Goal: Information Seeking & Learning: Learn about a topic

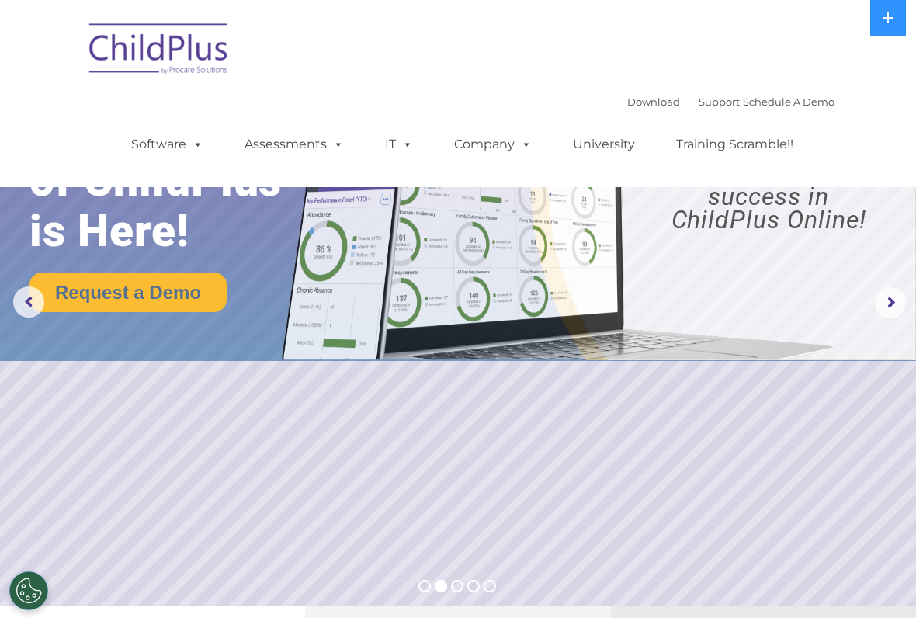
select select "MEDIUM"
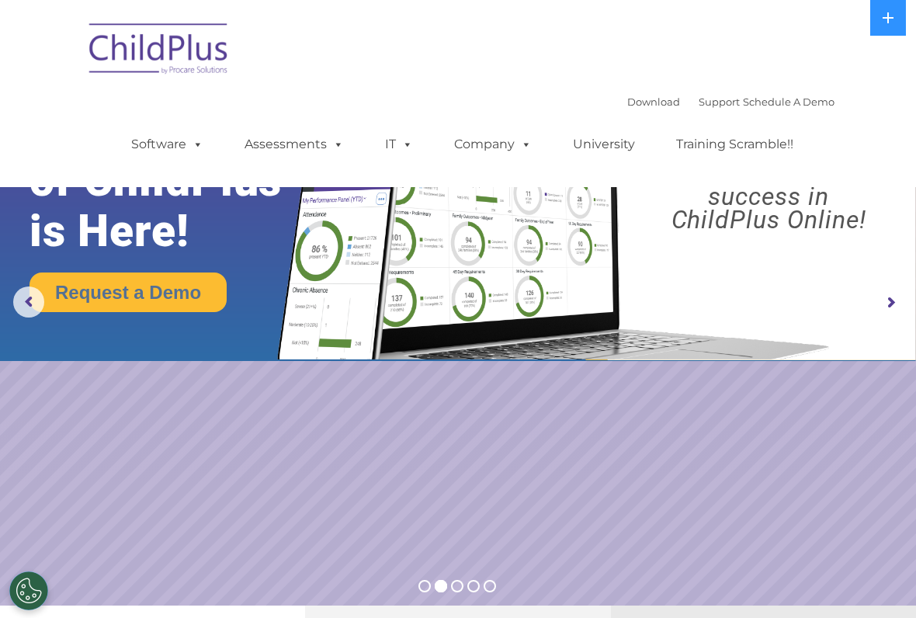
click at [174, 51] on img at bounding box center [159, 51] width 155 height 78
click at [155, 51] on img at bounding box center [159, 51] width 155 height 78
click at [895, 53] on nav "Download Support | Schedule A Demo  MENU MENU Software ChildPlus: The original…" at bounding box center [458, 93] width 916 height 187
click at [887, 23] on icon at bounding box center [888, 18] width 12 height 12
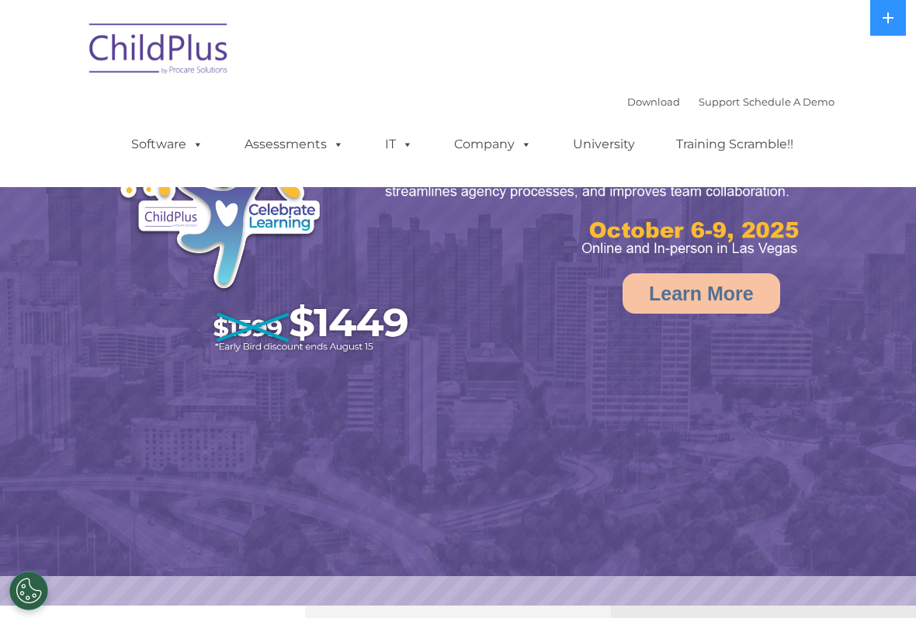
select select "MEDIUM"
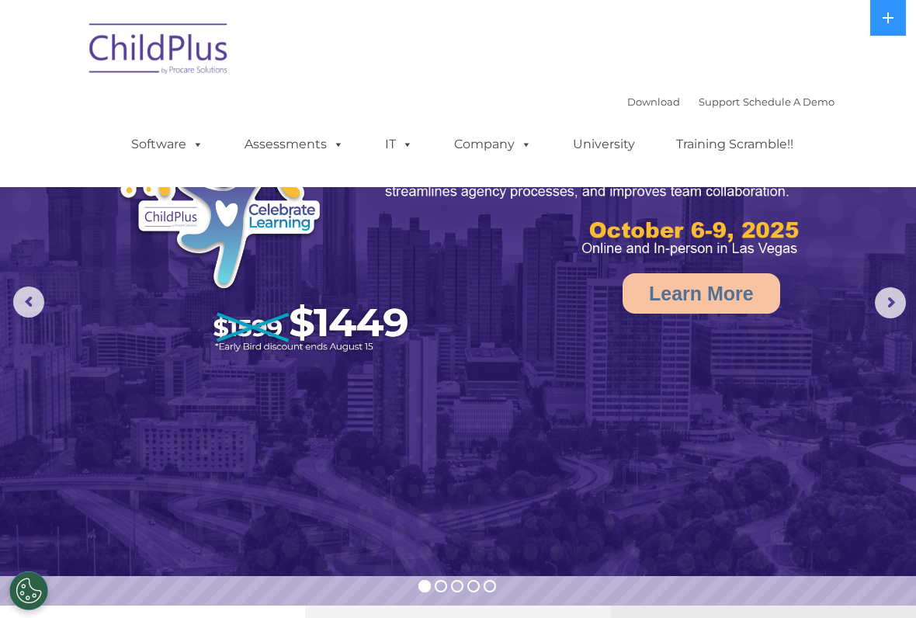
click at [163, 140] on link "Software" at bounding box center [167, 144] width 103 height 31
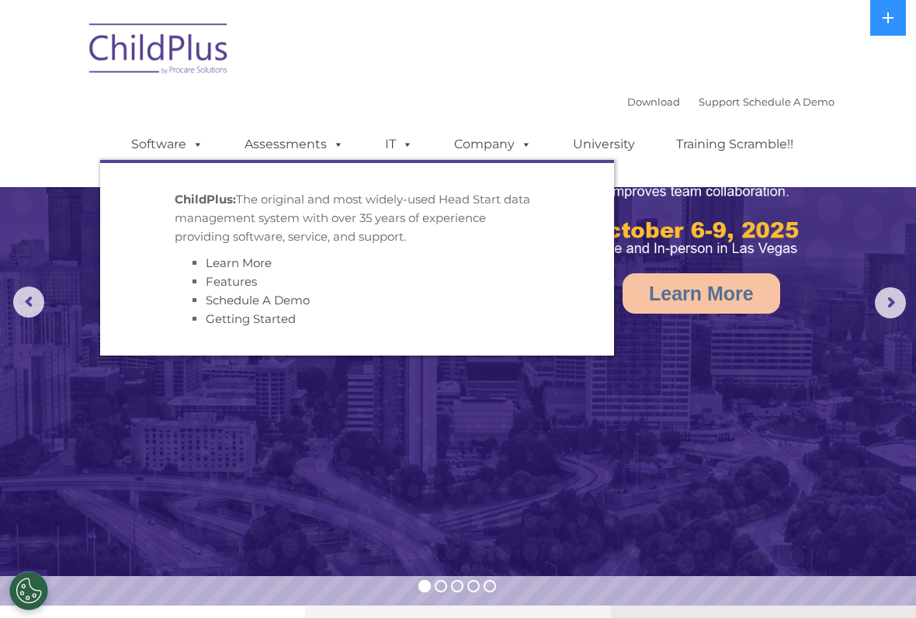
click at [179, 38] on img at bounding box center [159, 51] width 155 height 78
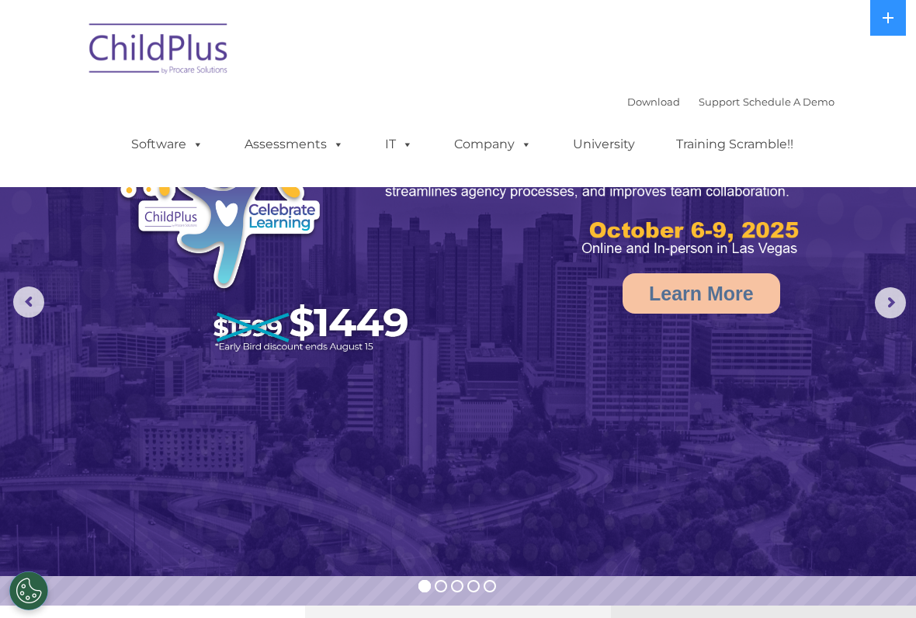
click at [170, 47] on img at bounding box center [159, 51] width 155 height 78
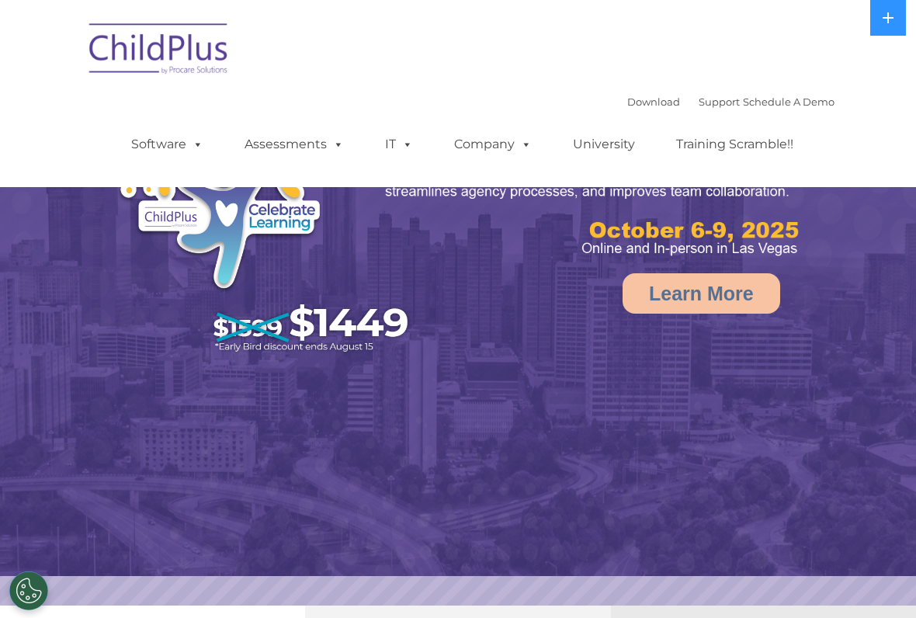
select select "MEDIUM"
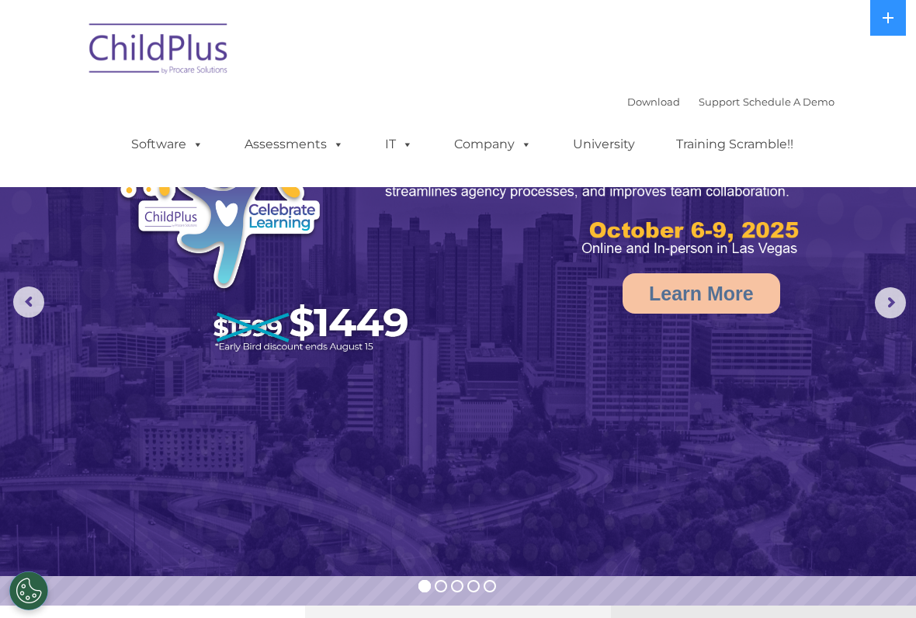
click at [38, 301] on rs-arrow at bounding box center [28, 302] width 31 height 31
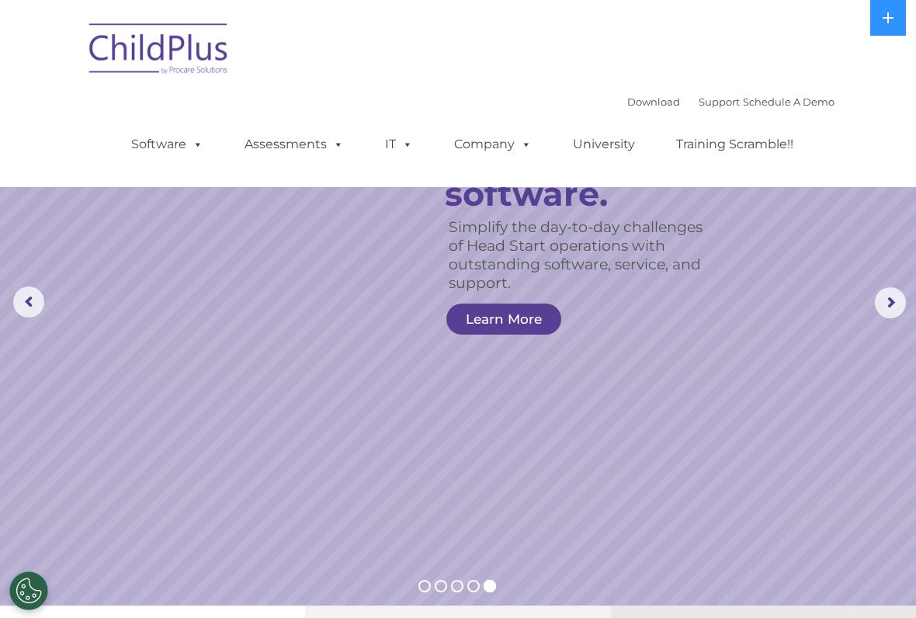
click at [904, 297] on rs-arrow at bounding box center [890, 302] width 31 height 31
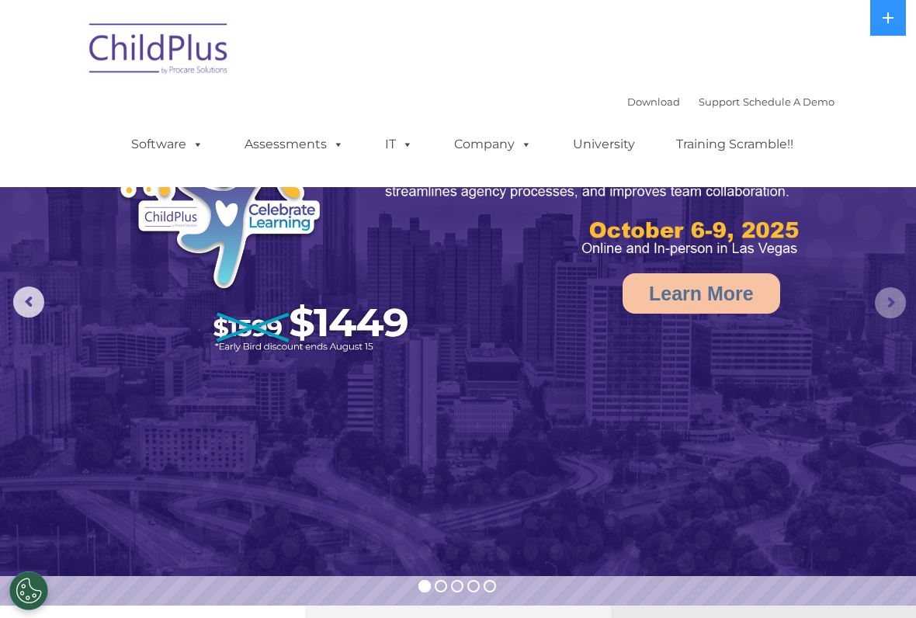
click at [892, 296] on rs-arrow at bounding box center [890, 302] width 31 height 31
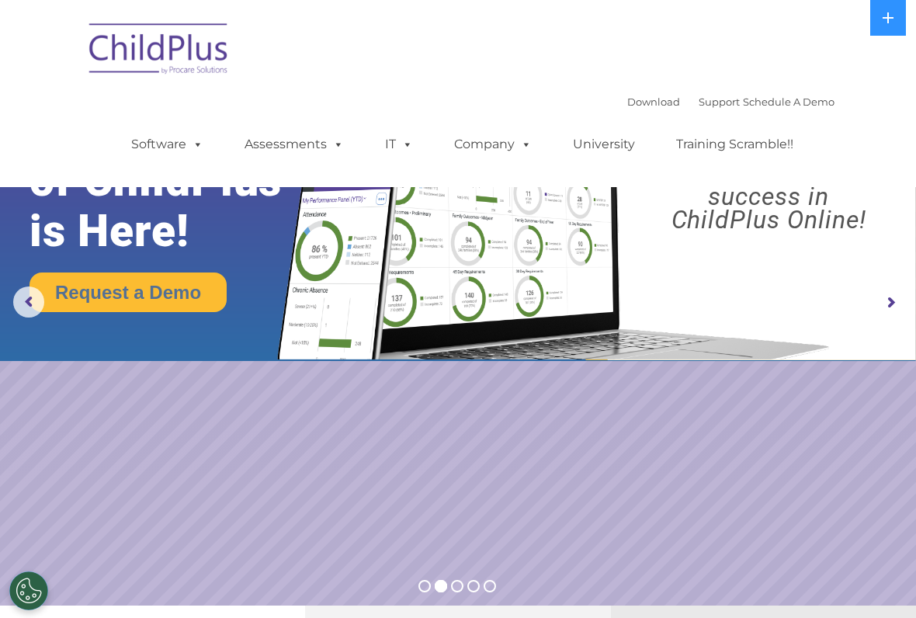
click at [898, 302] on rs-arrow at bounding box center [890, 302] width 31 height 31
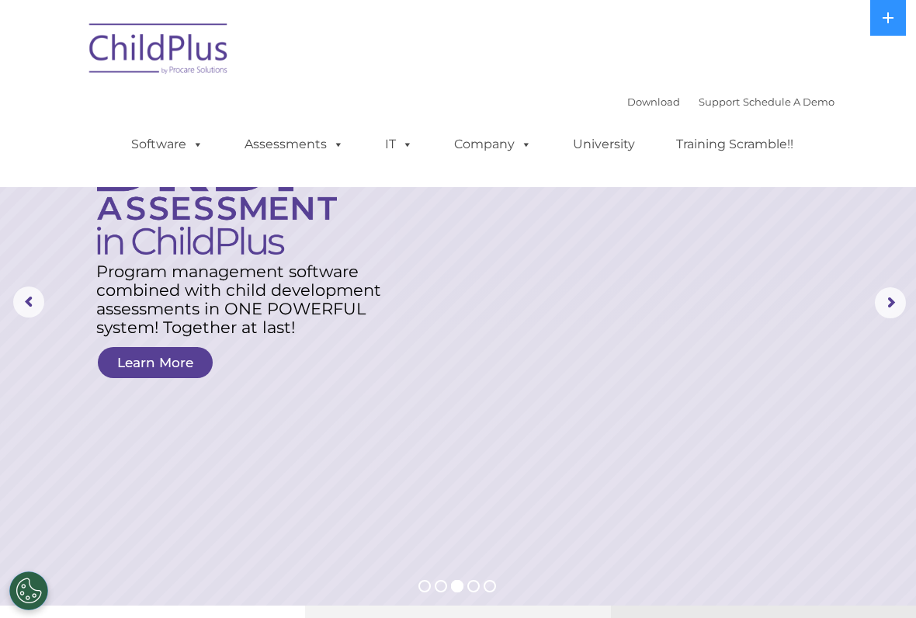
click at [884, 23] on icon at bounding box center [888, 18] width 12 height 12
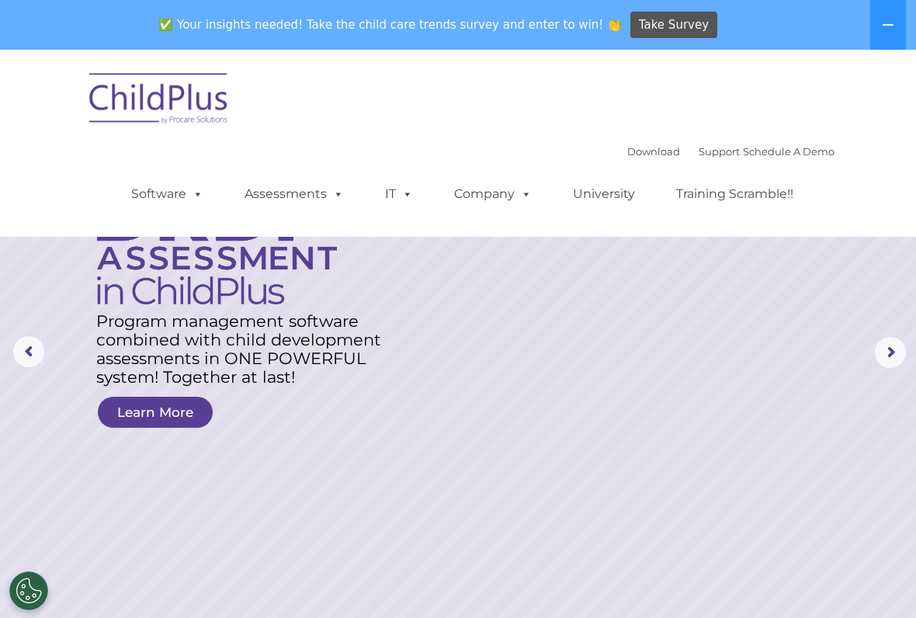
click at [147, 106] on img at bounding box center [159, 101] width 155 height 78
click at [156, 95] on img at bounding box center [159, 101] width 155 height 78
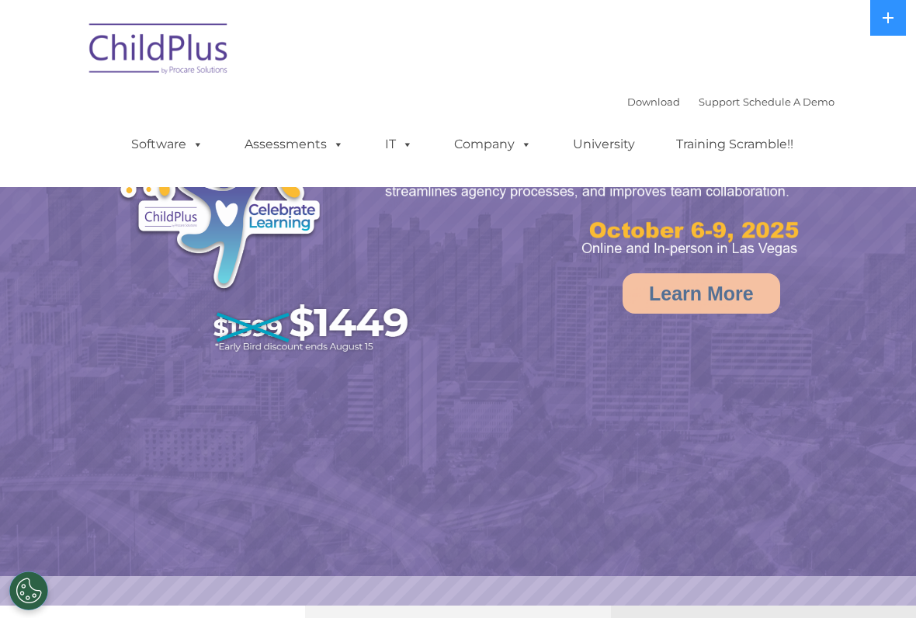
select select "MEDIUM"
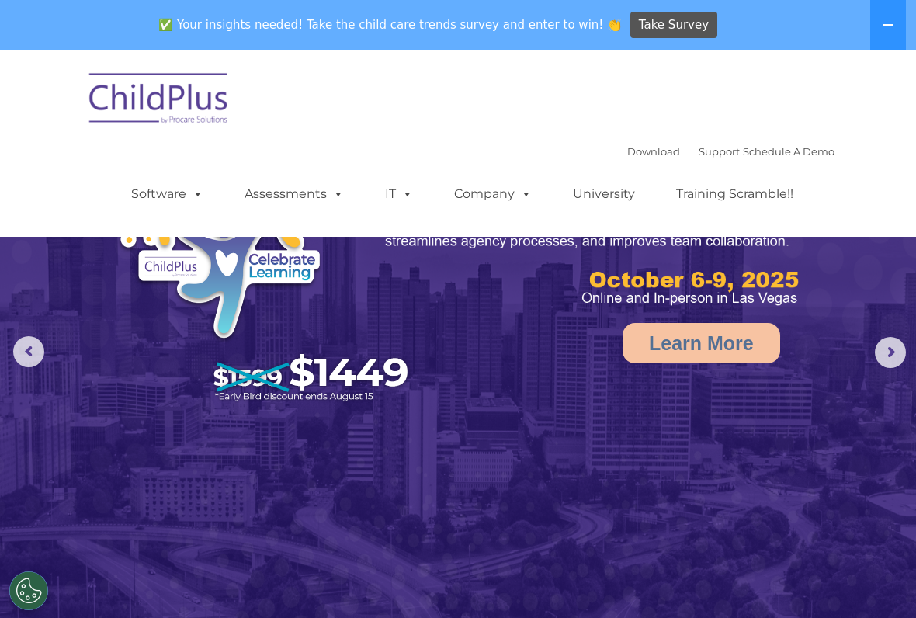
click at [171, 102] on img at bounding box center [159, 101] width 155 height 78
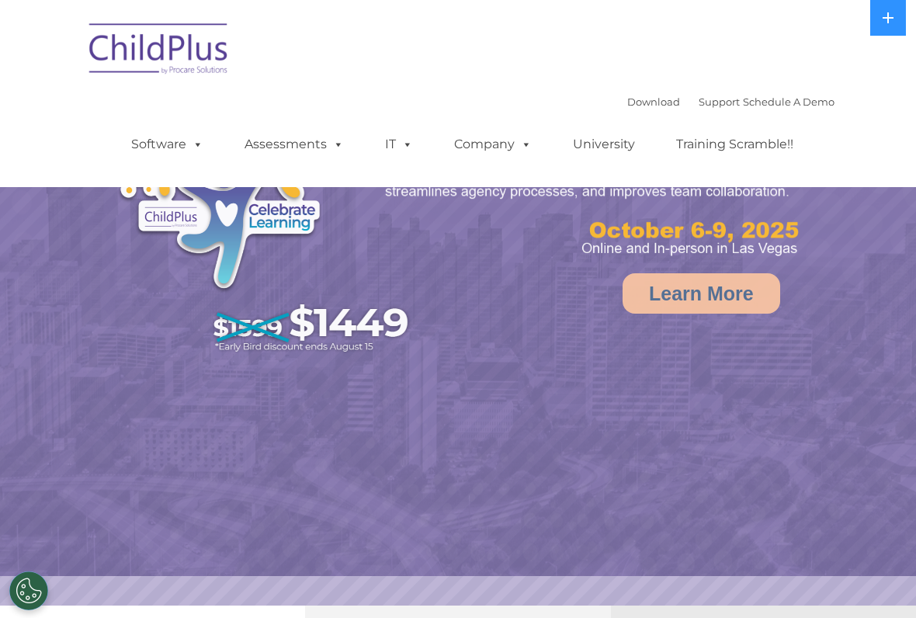
select select "MEDIUM"
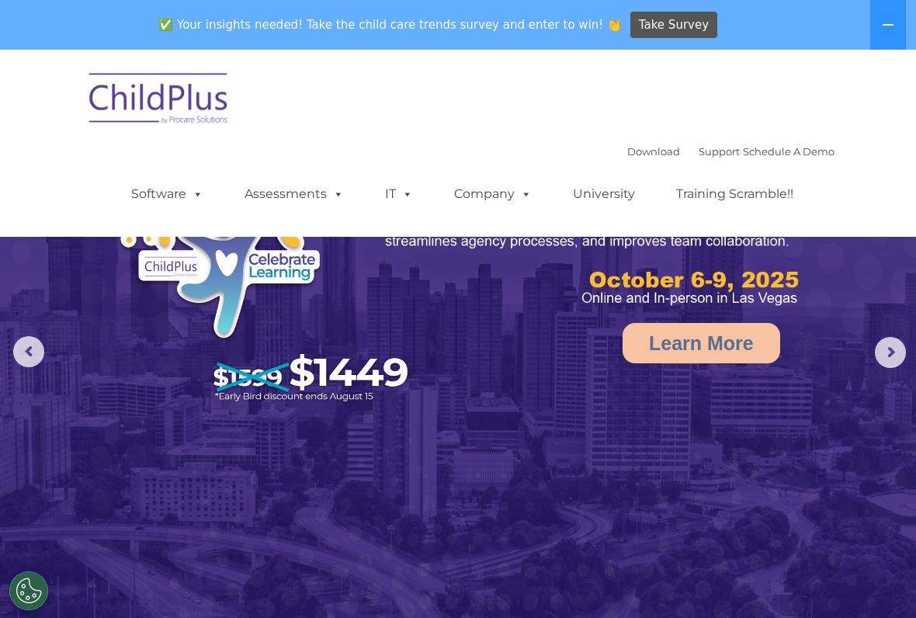
click at [277, 182] on link "Assessments" at bounding box center [294, 194] width 130 height 31
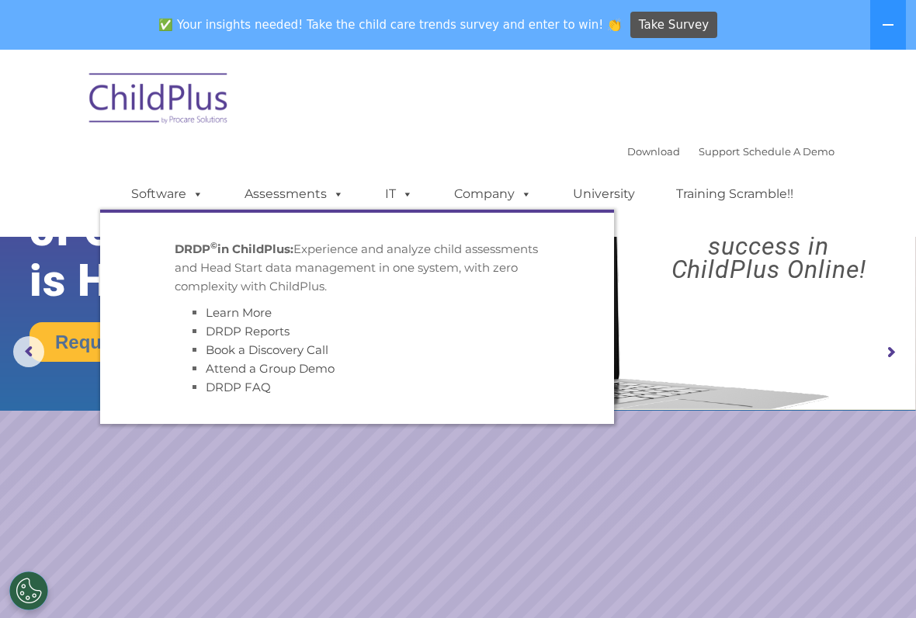
click at [332, 510] on rs-slide "Request a Demo The Future of ChildPlus is Here! Boost your productivity and str…" at bounding box center [458, 353] width 916 height 606
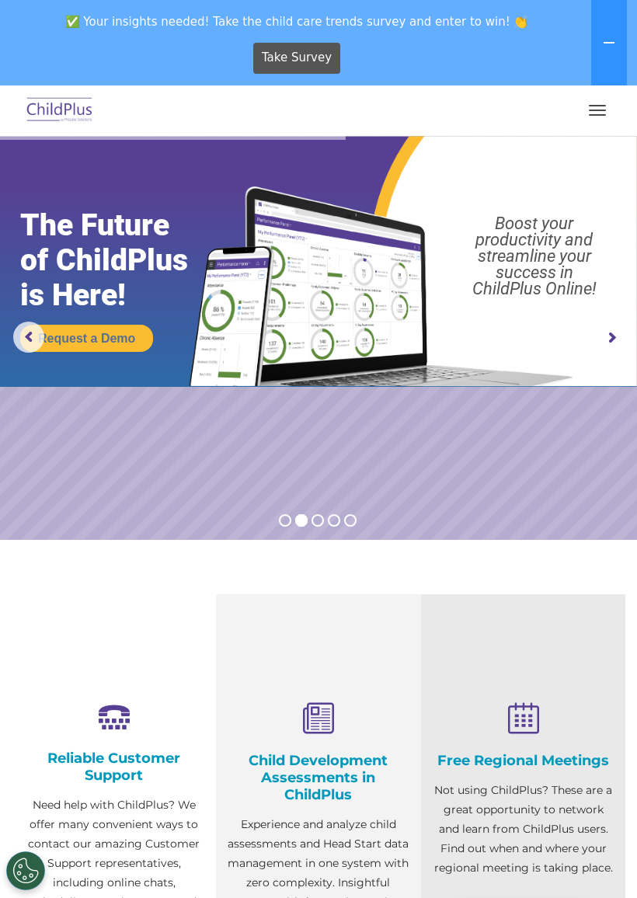
click at [595, 103] on button "button" at bounding box center [597, 110] width 33 height 25
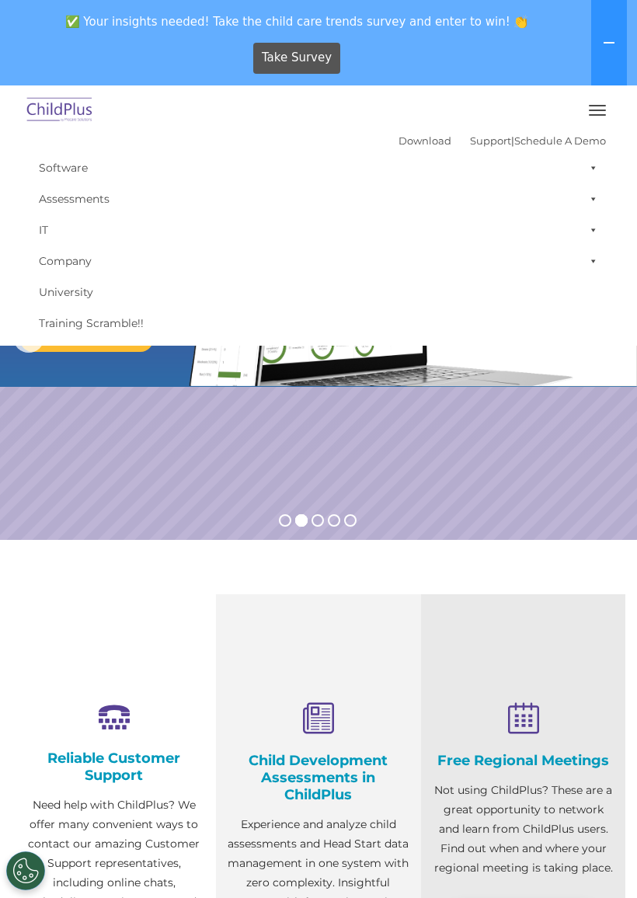
click at [64, 165] on link "Software" at bounding box center [318, 167] width 575 height 31
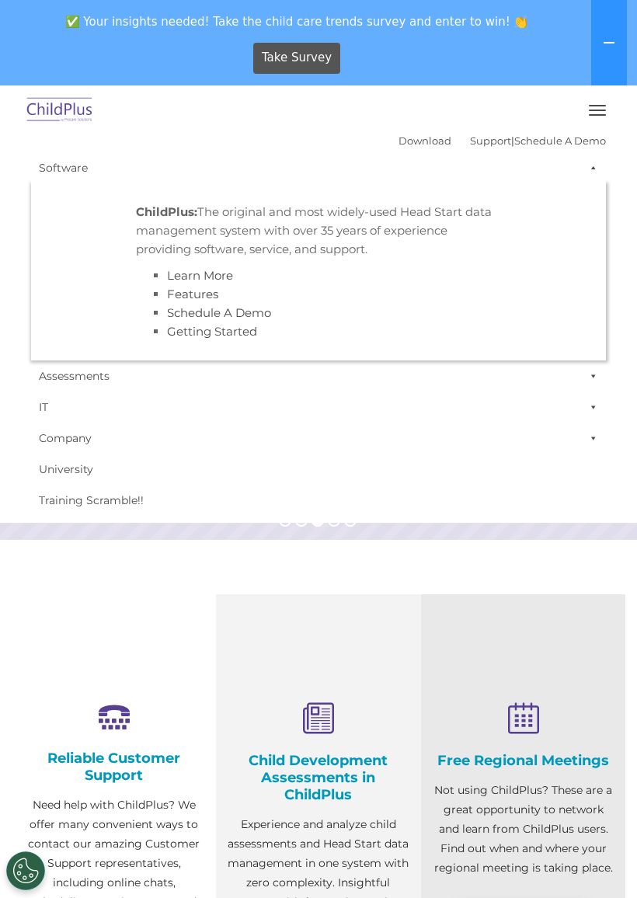
click at [459, 103] on div at bounding box center [318, 110] width 575 height 37
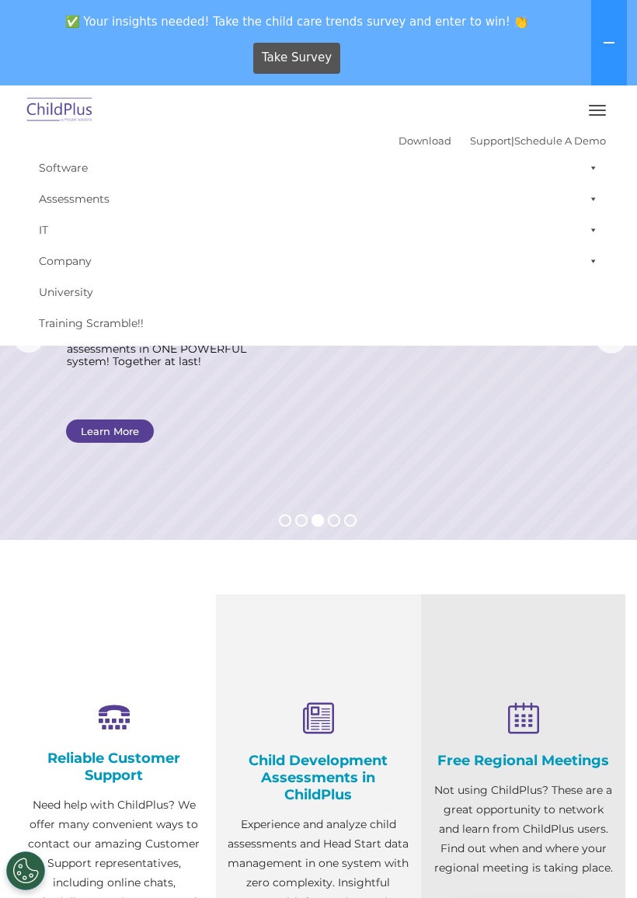
click at [60, 192] on link "Assessments" at bounding box center [318, 198] width 575 height 31
click at [506, 75] on div "Take Survey" at bounding box center [297, 57] width 582 height 43
click at [607, 106] on button "button" at bounding box center [597, 110] width 33 height 25
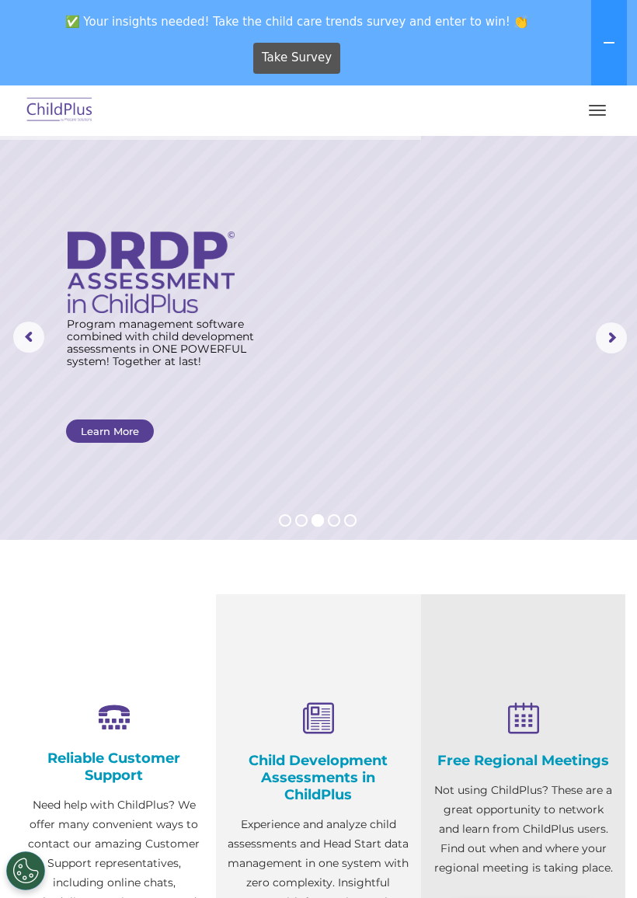
click at [620, 35] on button at bounding box center [609, 42] width 36 height 85
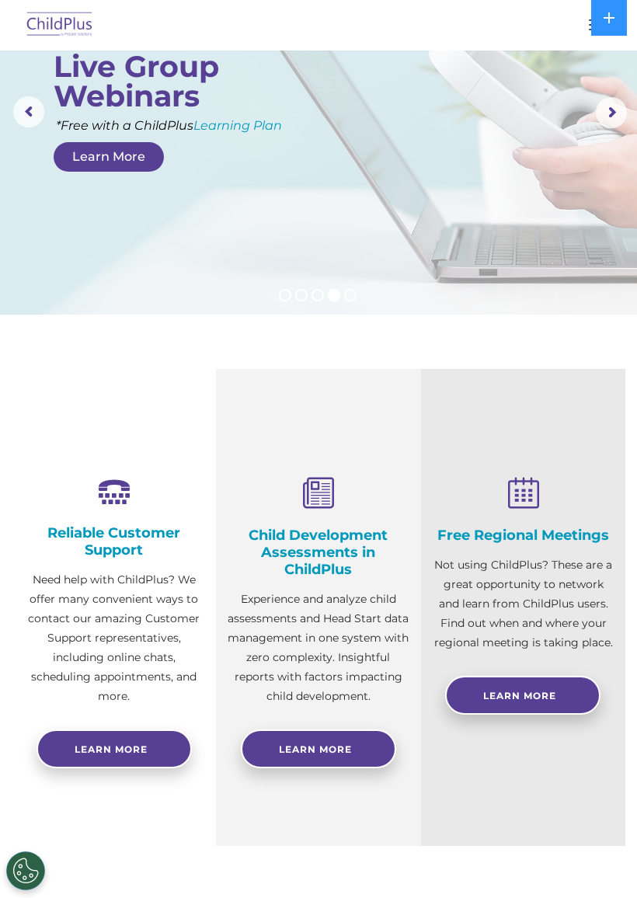
scroll to position [130, 0]
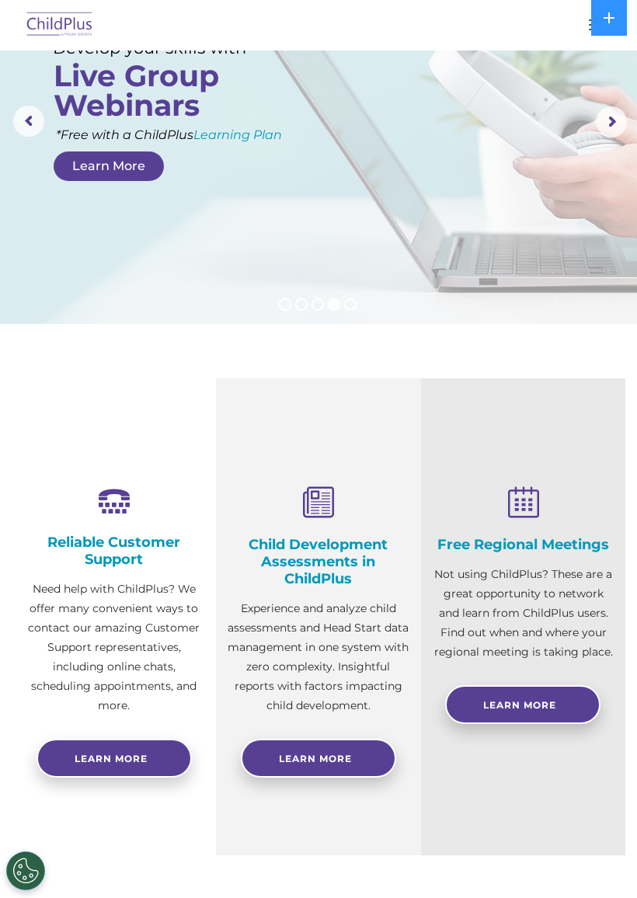
click at [20, 617] on button "Cookies Settings" at bounding box center [25, 870] width 39 height 39
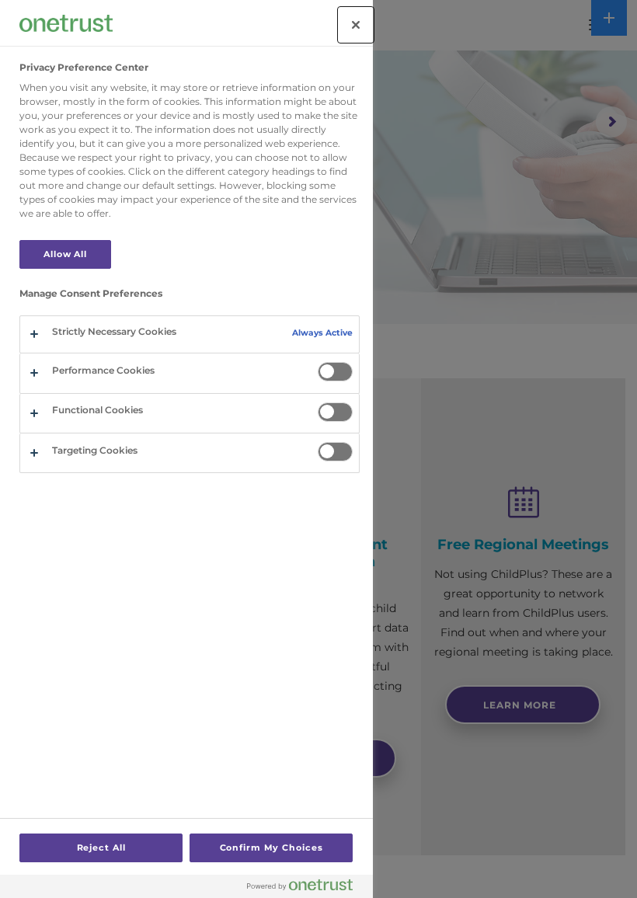
click at [353, 28] on button "Close" at bounding box center [356, 25] width 34 height 34
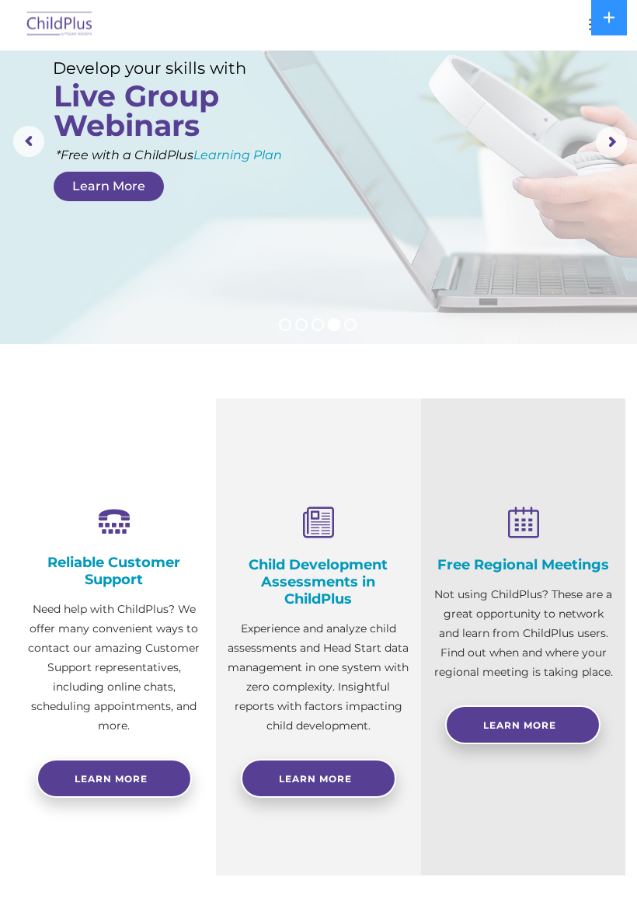
scroll to position [0, 0]
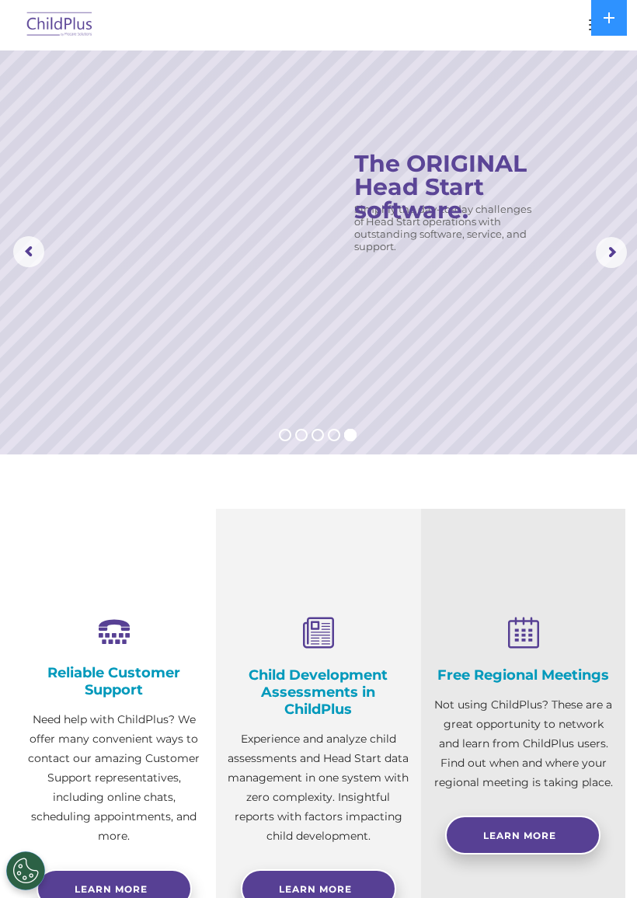
click at [621, 26] on button at bounding box center [609, 18] width 36 height 36
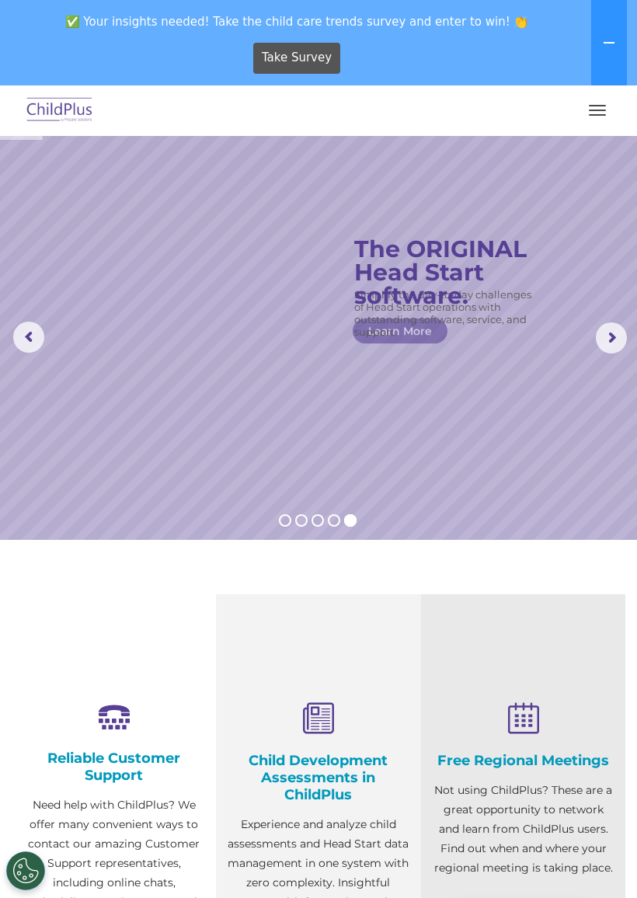
click at [601, 107] on button "button" at bounding box center [597, 110] width 33 height 25
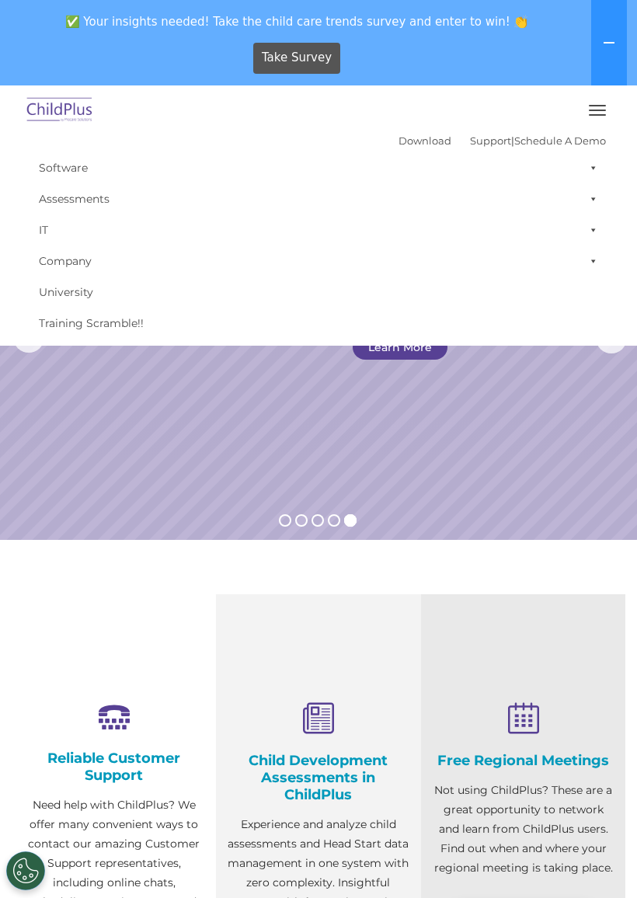
click at [613, 33] on button at bounding box center [609, 42] width 36 height 85
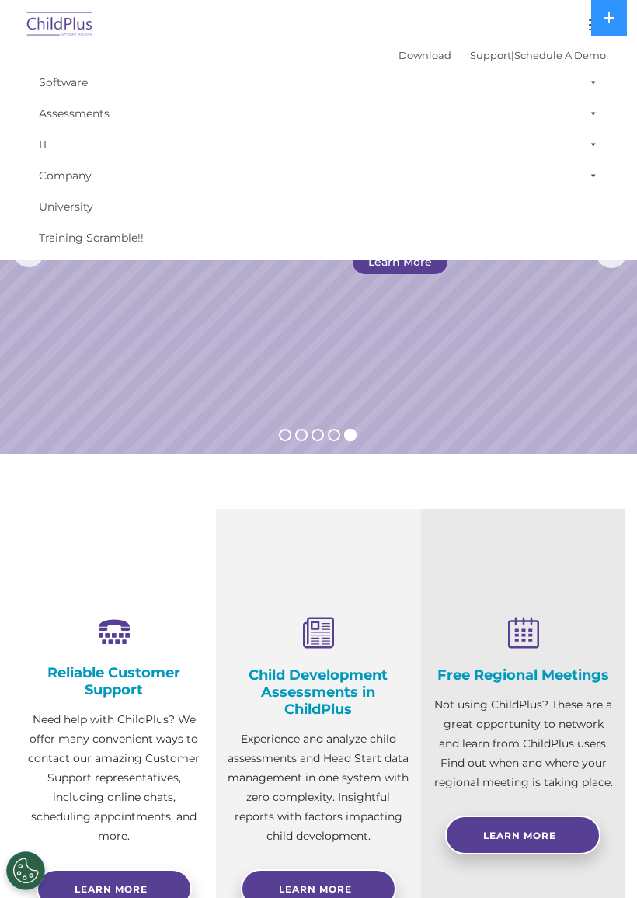
click at [61, 13] on img at bounding box center [59, 25] width 73 height 36
click at [74, 16] on img at bounding box center [59, 25] width 73 height 36
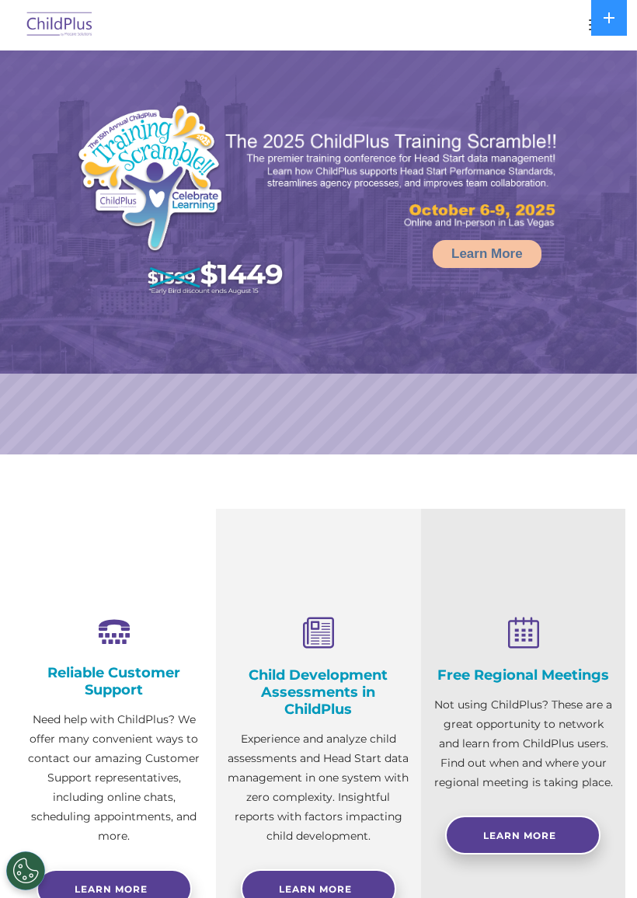
select select "MEDIUM"
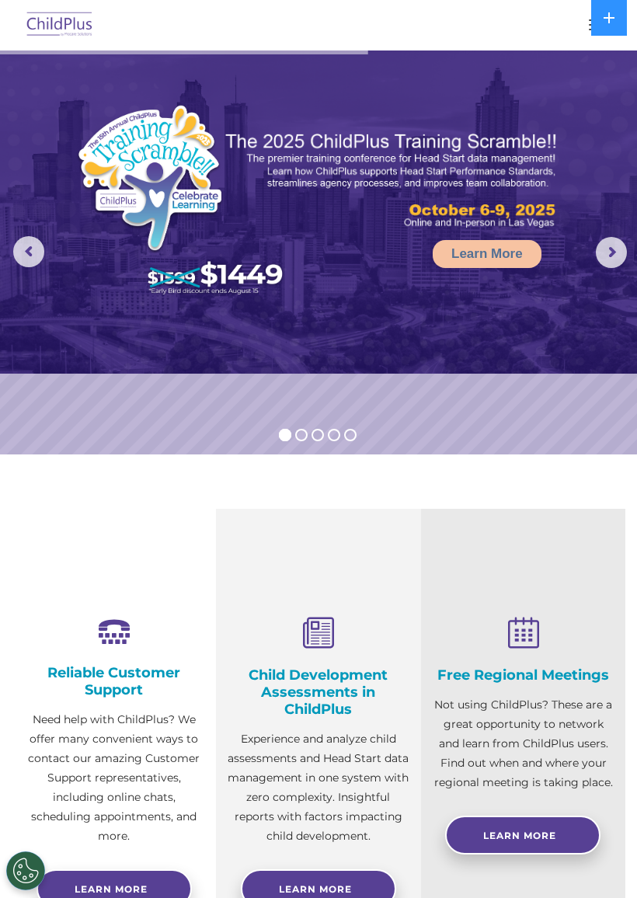
click at [80, 19] on img at bounding box center [59, 25] width 73 height 36
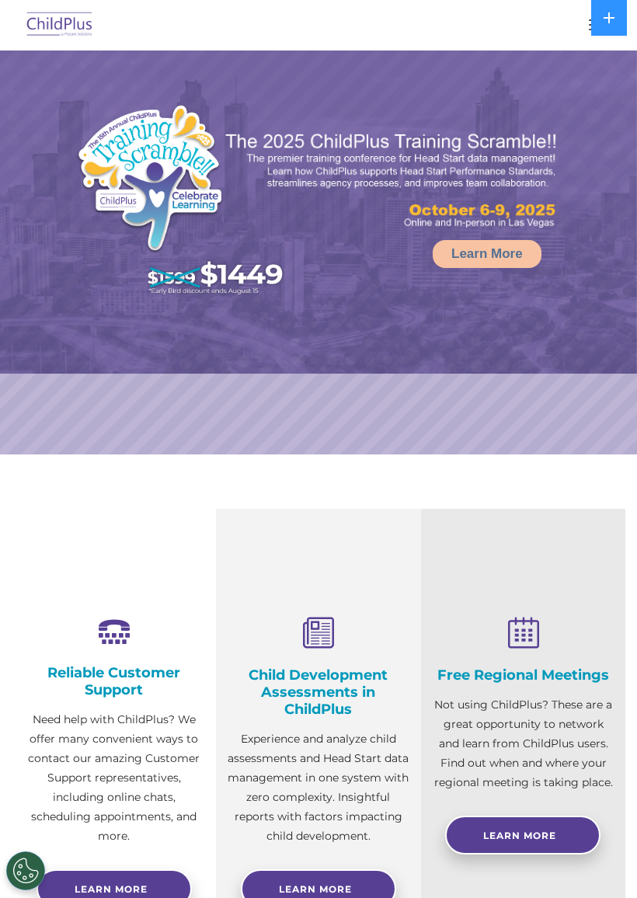
select select "MEDIUM"
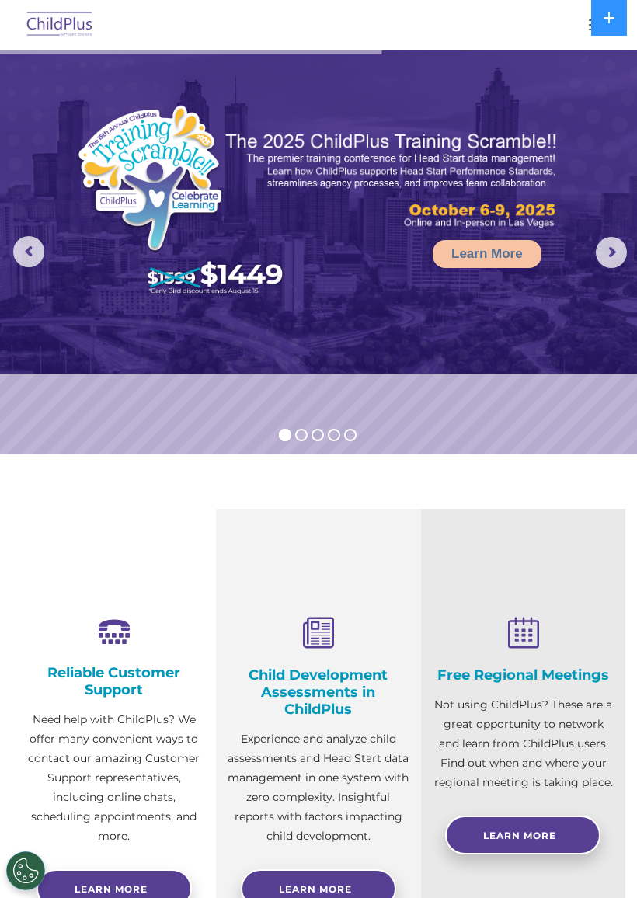
click at [587, 29] on button "button" at bounding box center [597, 24] width 33 height 25
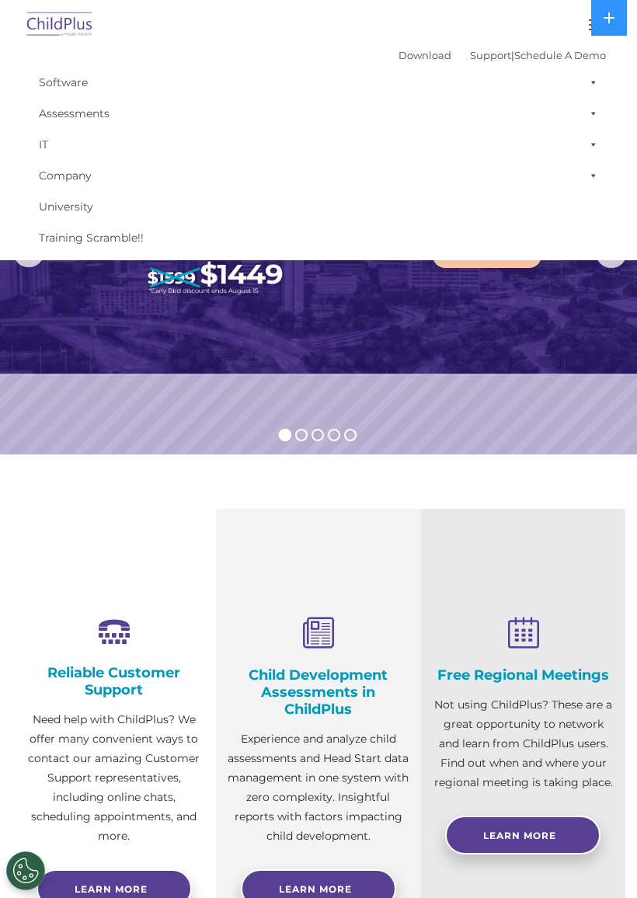
click at [588, 29] on button "button" at bounding box center [597, 24] width 33 height 25
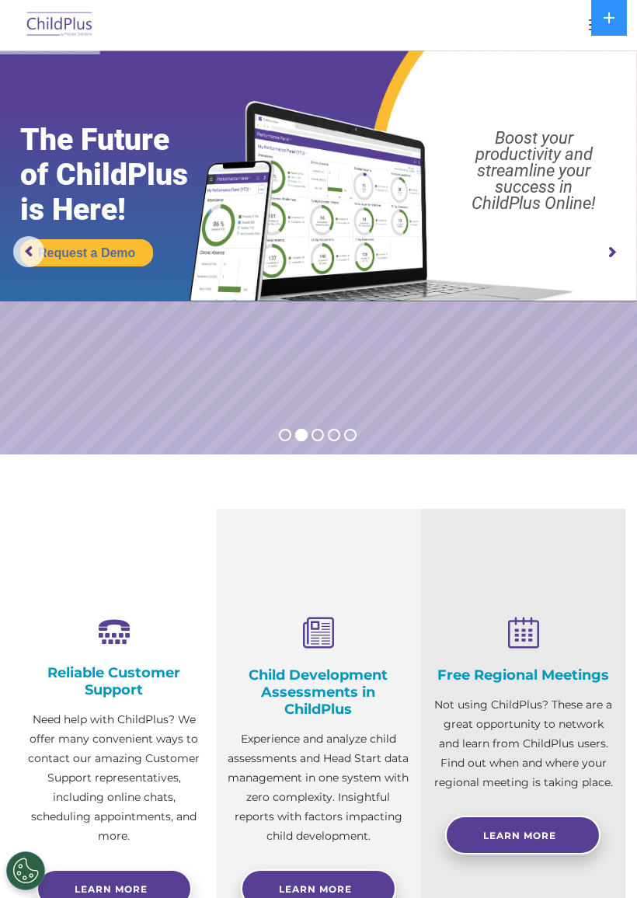
click at [82, 14] on img at bounding box center [59, 25] width 73 height 36
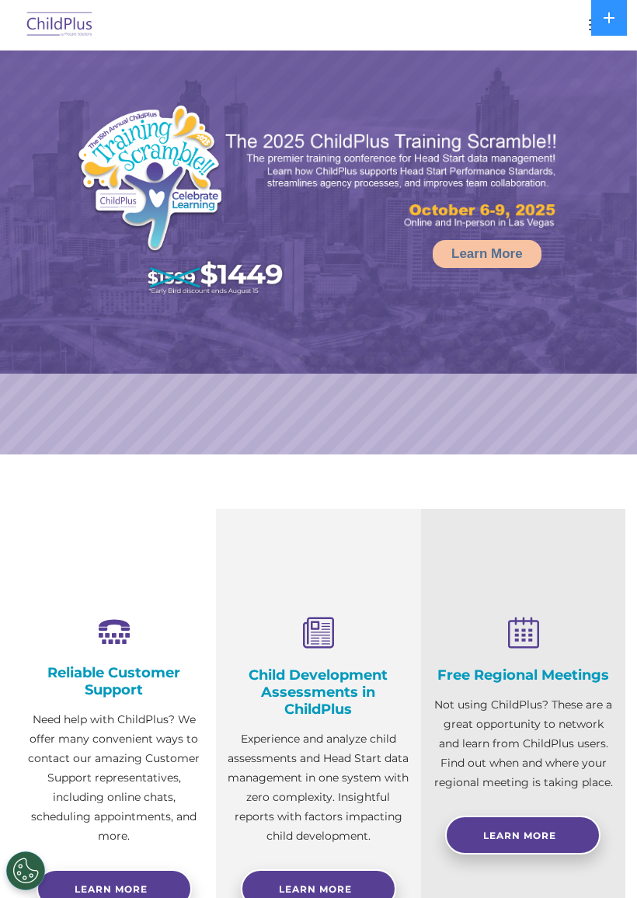
select select "MEDIUM"
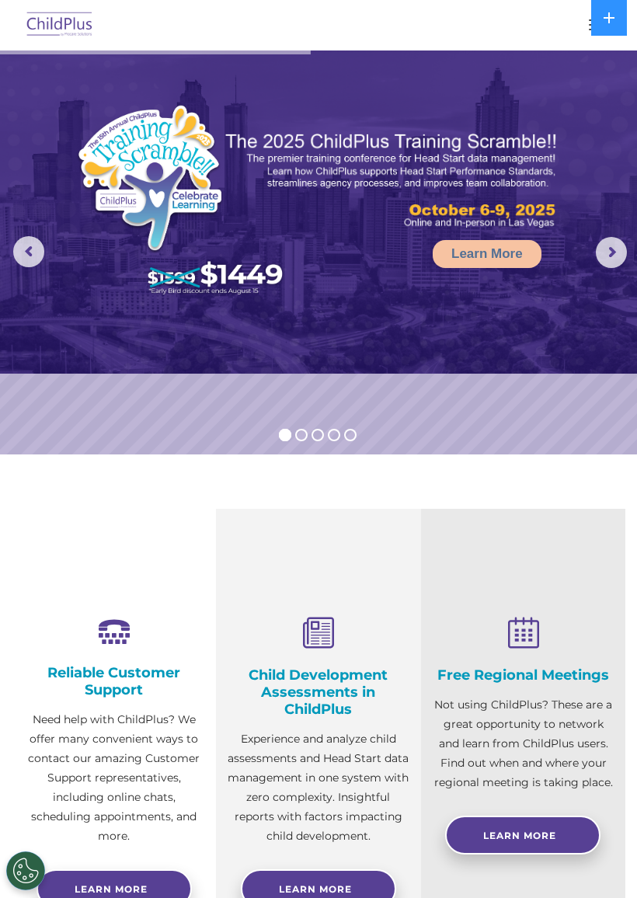
click at [577, 25] on div at bounding box center [318, 24] width 575 height 37
click at [585, 21] on button "button" at bounding box center [597, 24] width 33 height 25
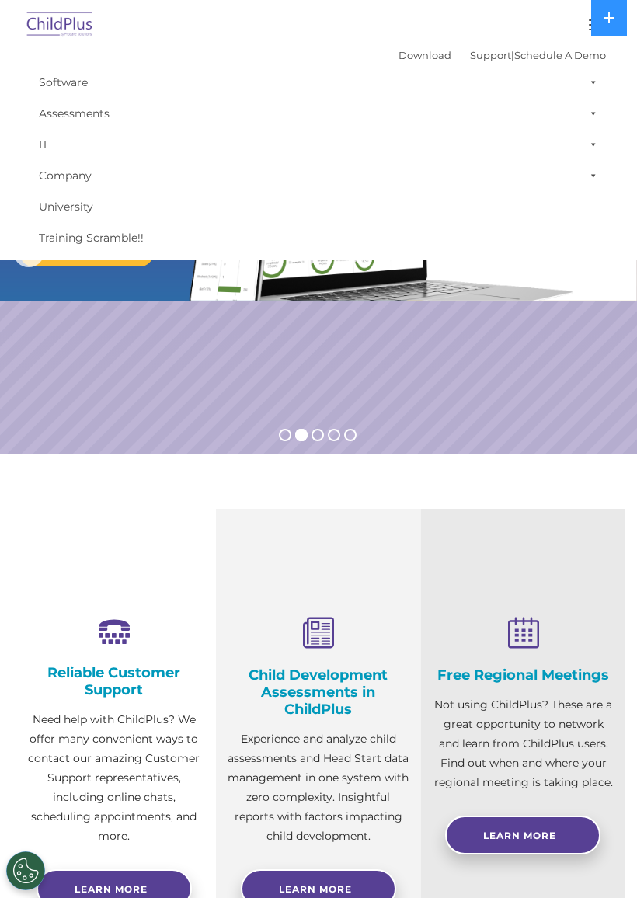
click at [483, 57] on link "Support" at bounding box center [490, 55] width 41 height 12
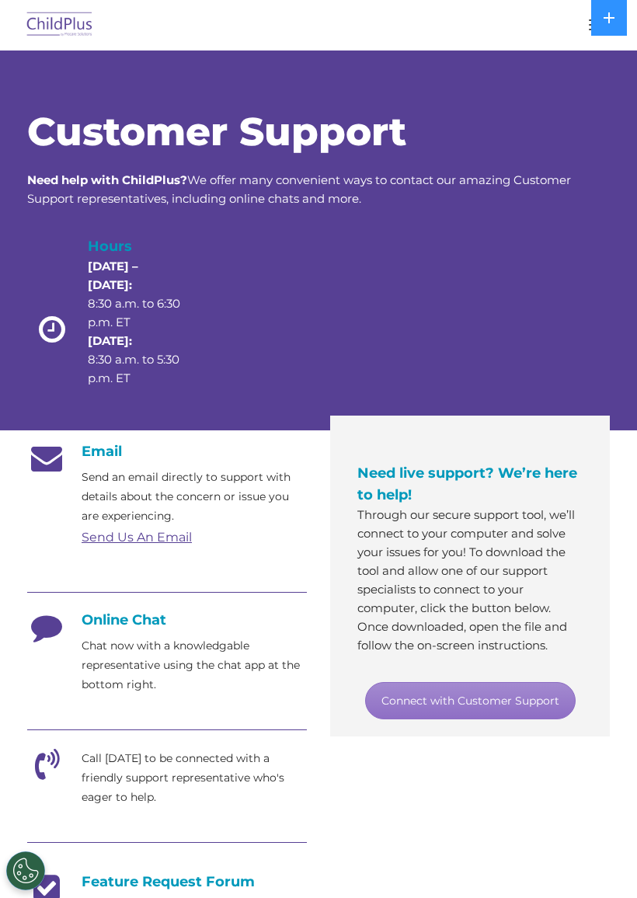
click at [613, 24] on button at bounding box center [609, 18] width 36 height 36
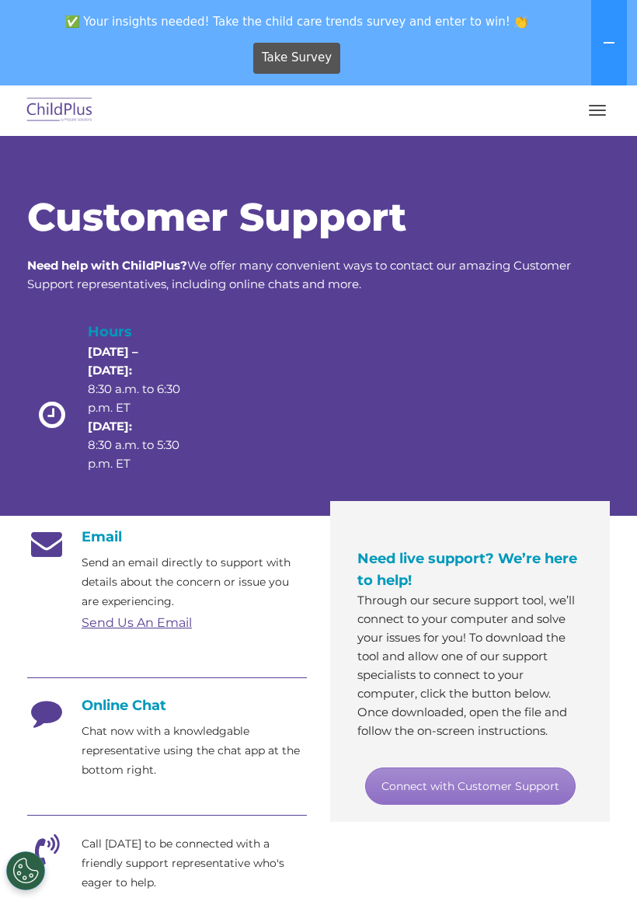
click at [614, 41] on icon at bounding box center [609, 42] width 12 height 12
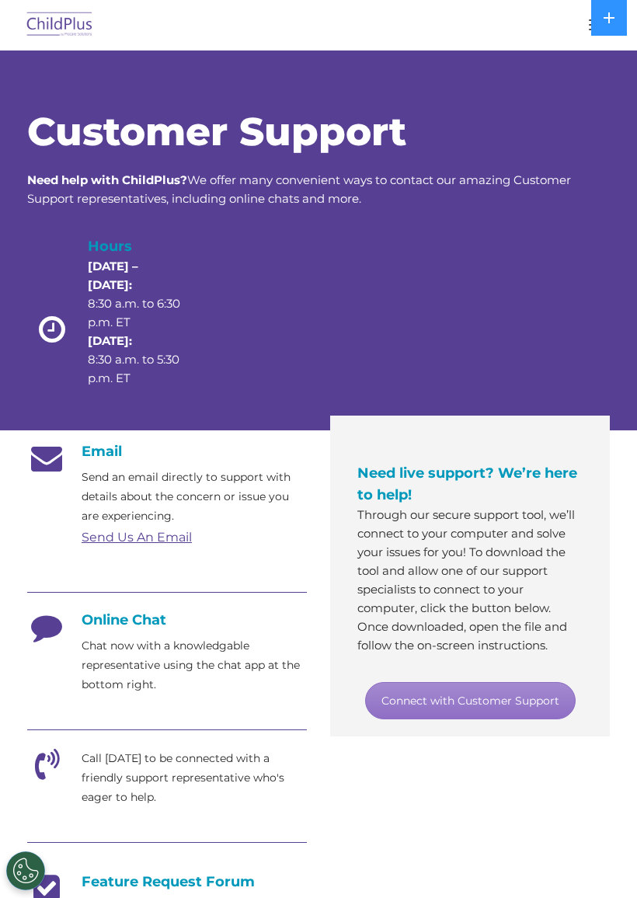
click at [582, 31] on button "button" at bounding box center [597, 24] width 33 height 25
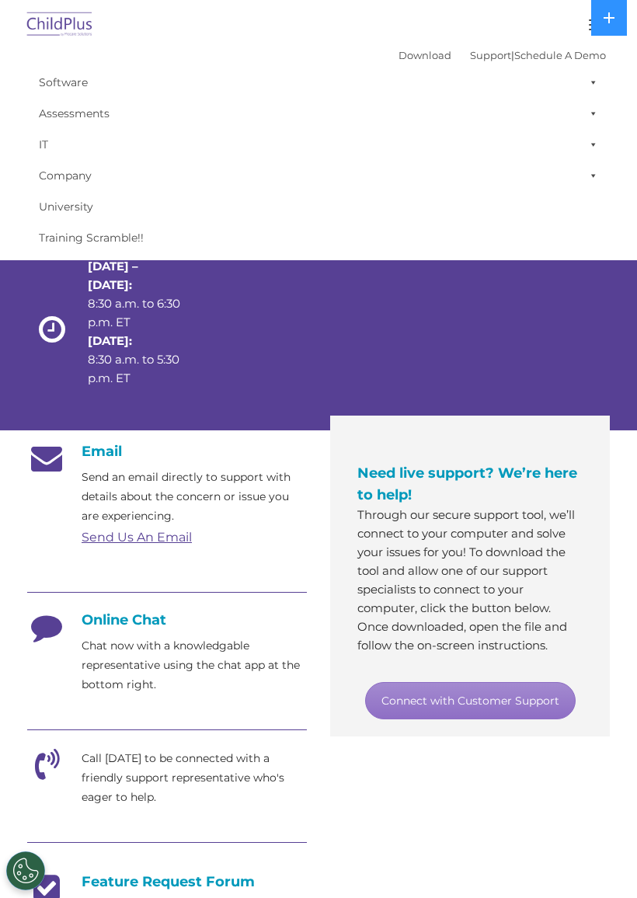
click at [572, 36] on div at bounding box center [318, 24] width 575 height 37
click at [588, 27] on button "button" at bounding box center [597, 24] width 33 height 25
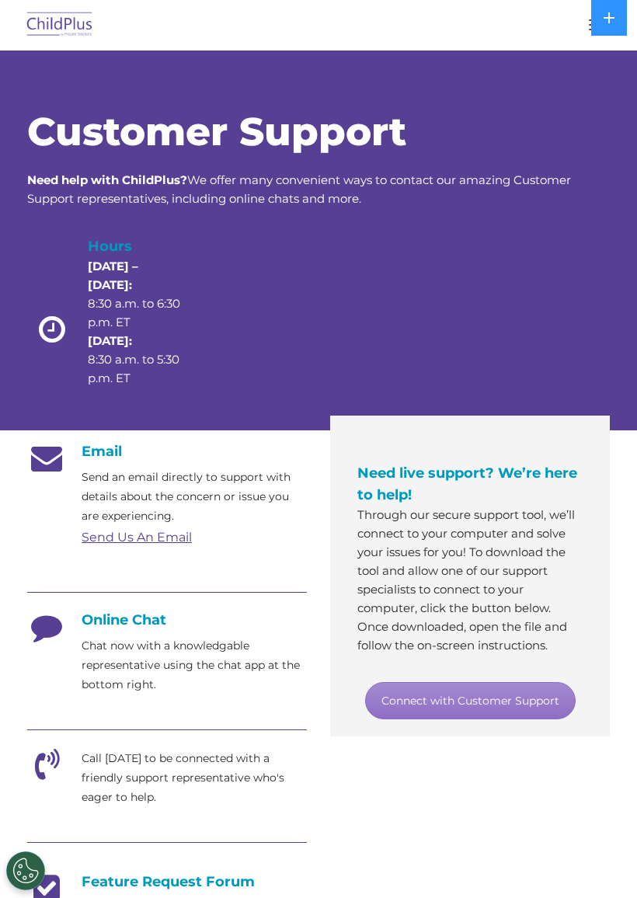
click at [592, 29] on button at bounding box center [609, 18] width 36 height 36
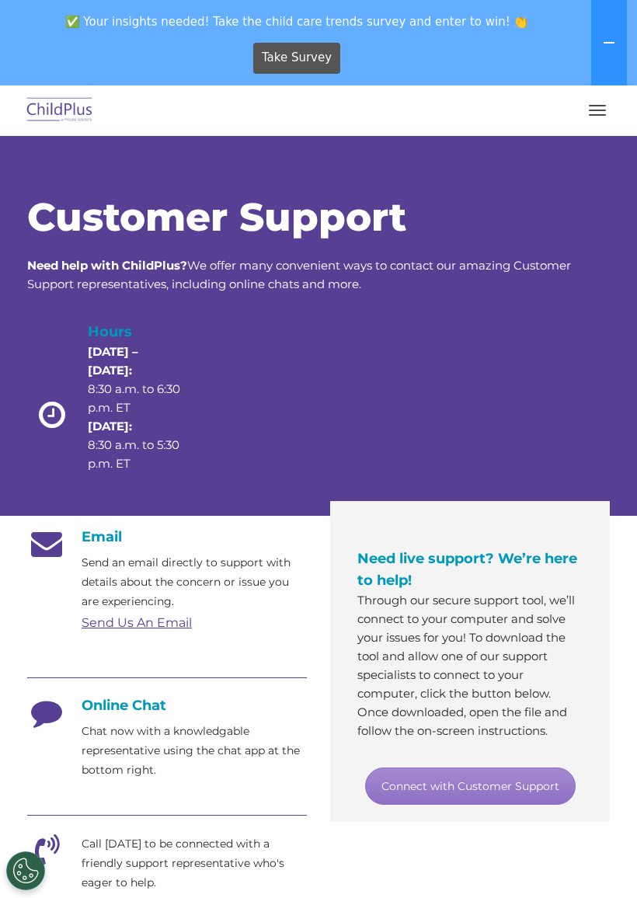
click at [602, 114] on span "button" at bounding box center [597, 115] width 17 height 2
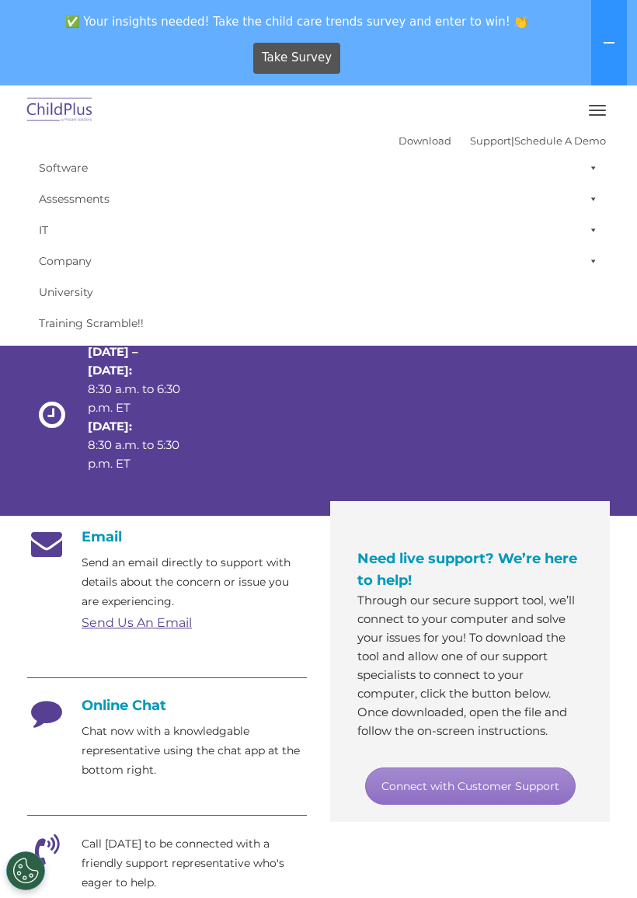
click at [329, 398] on div at bounding box center [367, 410] width 116 height 179
click at [333, 395] on div at bounding box center [367, 410] width 116 height 179
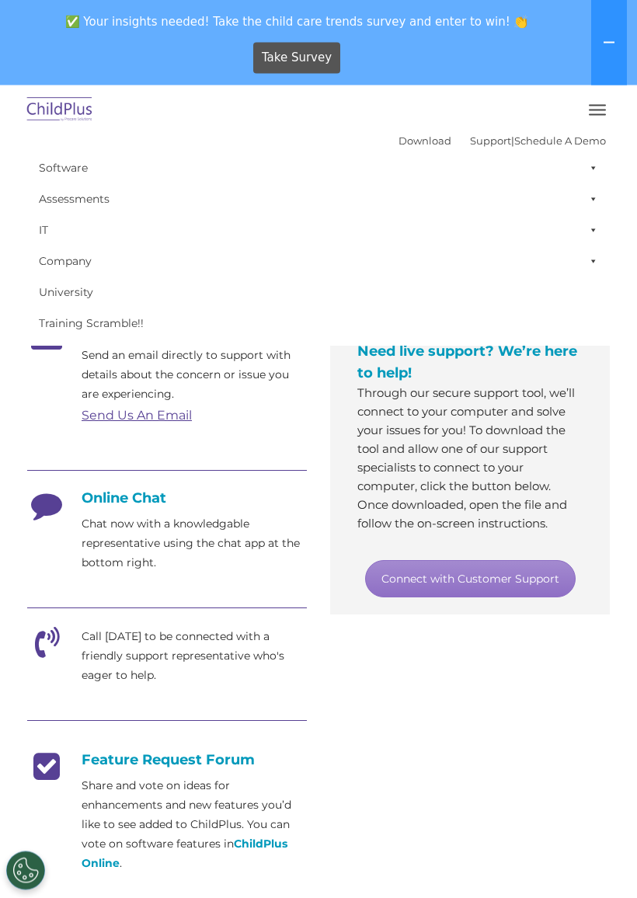
scroll to position [175, 0]
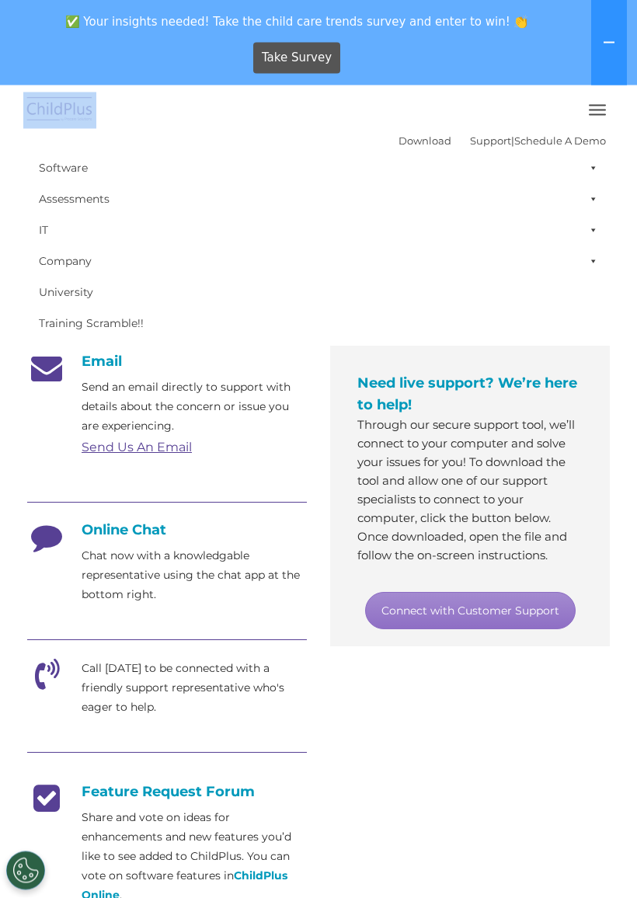
click at [51, 106] on img at bounding box center [59, 110] width 73 height 36
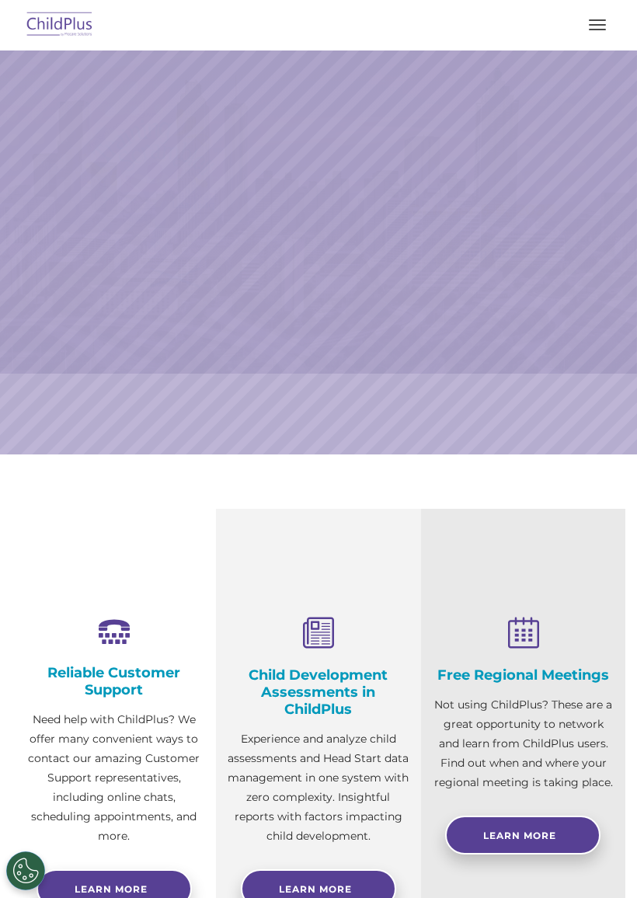
scroll to position [-23, 0]
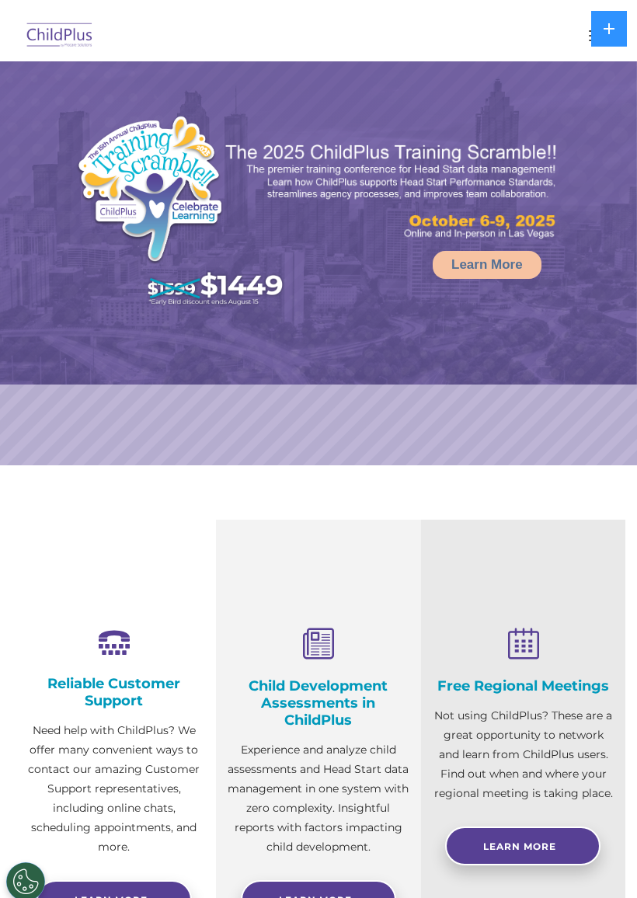
select select "MEDIUM"
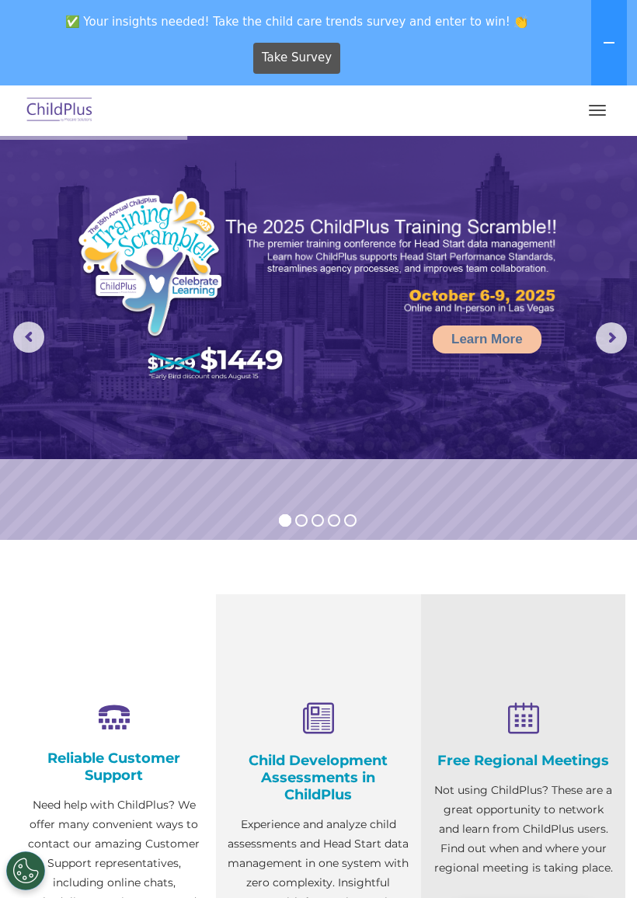
click at [603, 106] on button "button" at bounding box center [597, 110] width 33 height 25
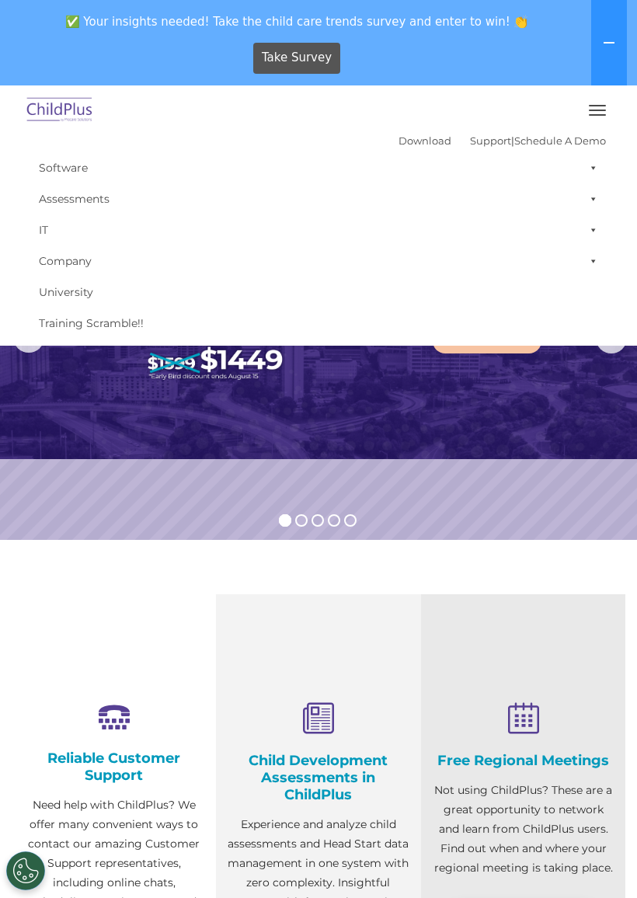
click at [592, 111] on button "button" at bounding box center [597, 110] width 33 height 25
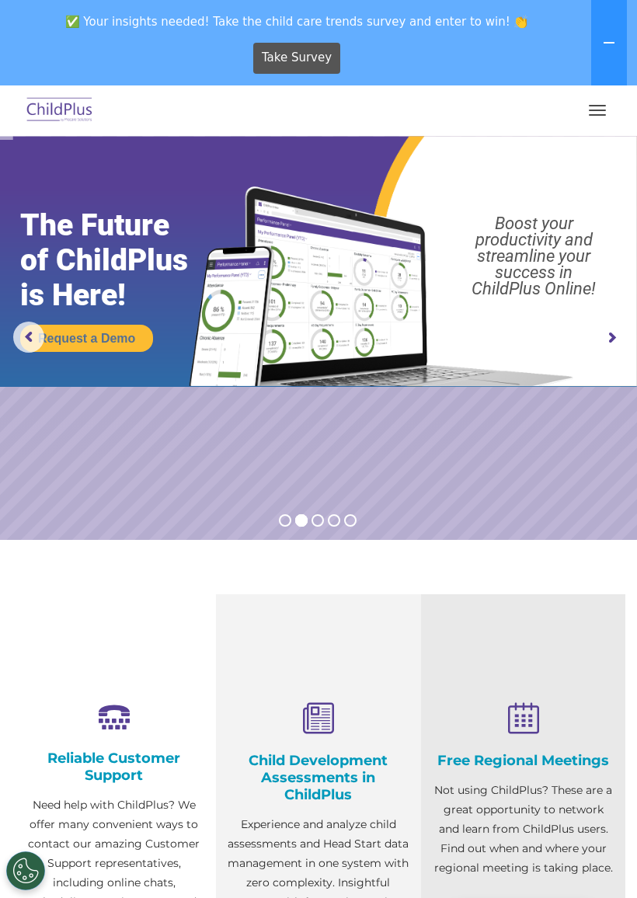
click at [600, 104] on button "button" at bounding box center [597, 110] width 33 height 25
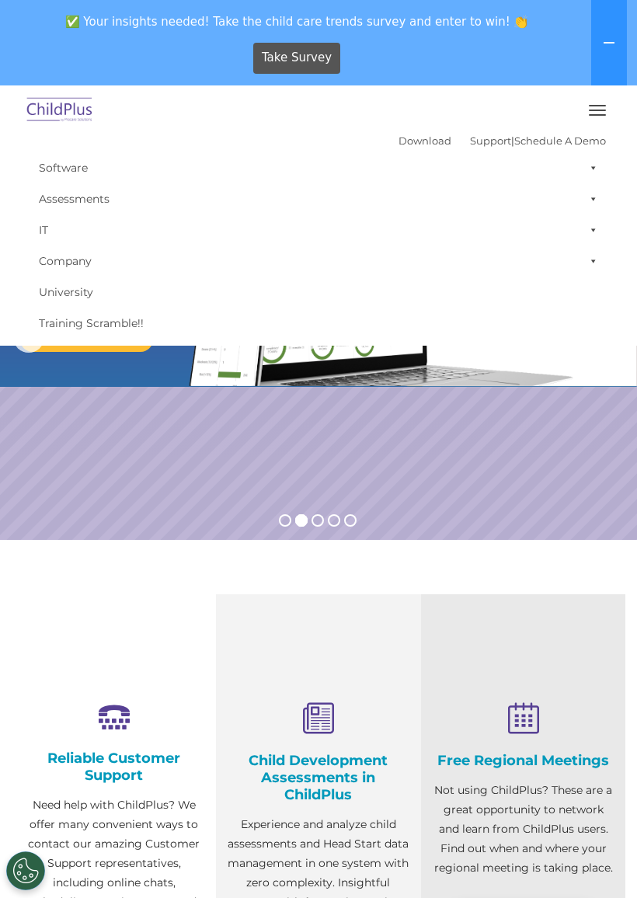
click at [64, 109] on img at bounding box center [59, 110] width 73 height 36
click at [67, 111] on img at bounding box center [59, 110] width 73 height 36
click at [67, 108] on img at bounding box center [59, 110] width 73 height 36
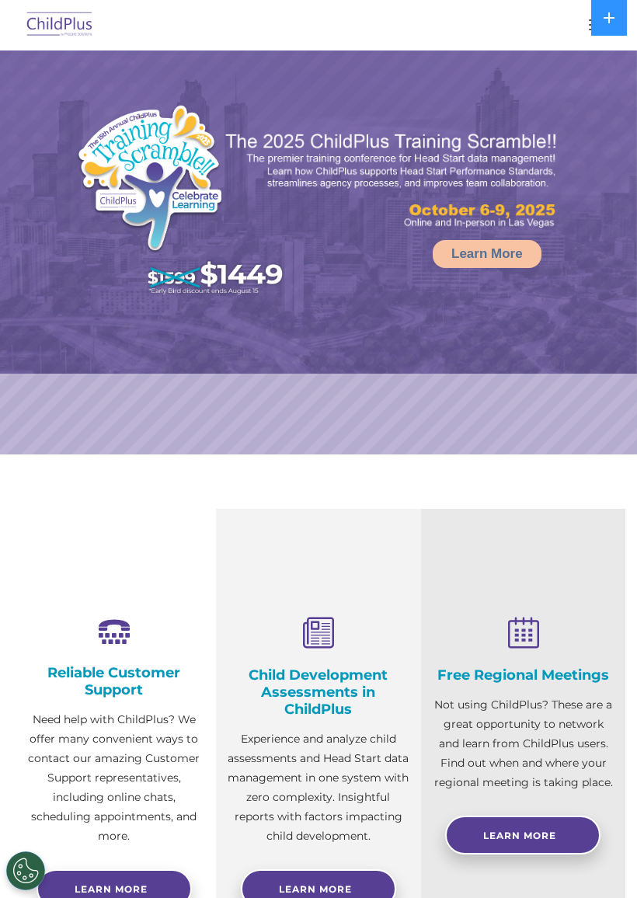
select select "MEDIUM"
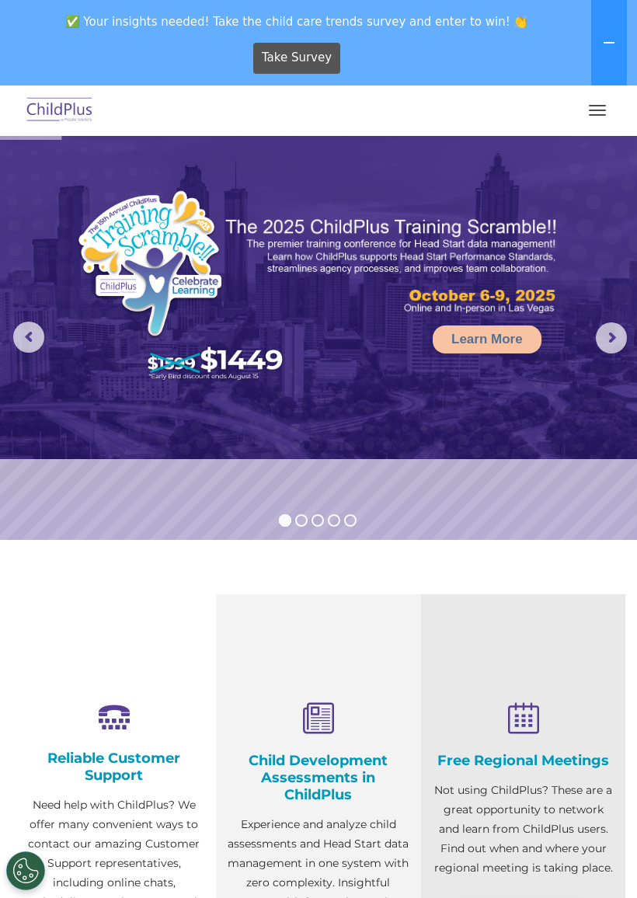
click at [606, 100] on button "button" at bounding box center [597, 110] width 33 height 25
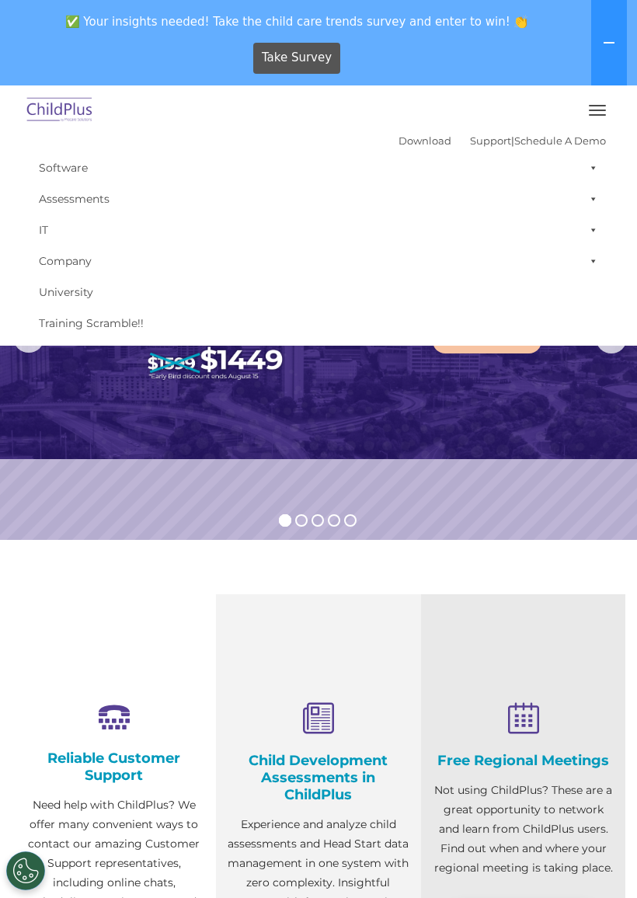
click at [602, 113] on button "button" at bounding box center [597, 110] width 33 height 25
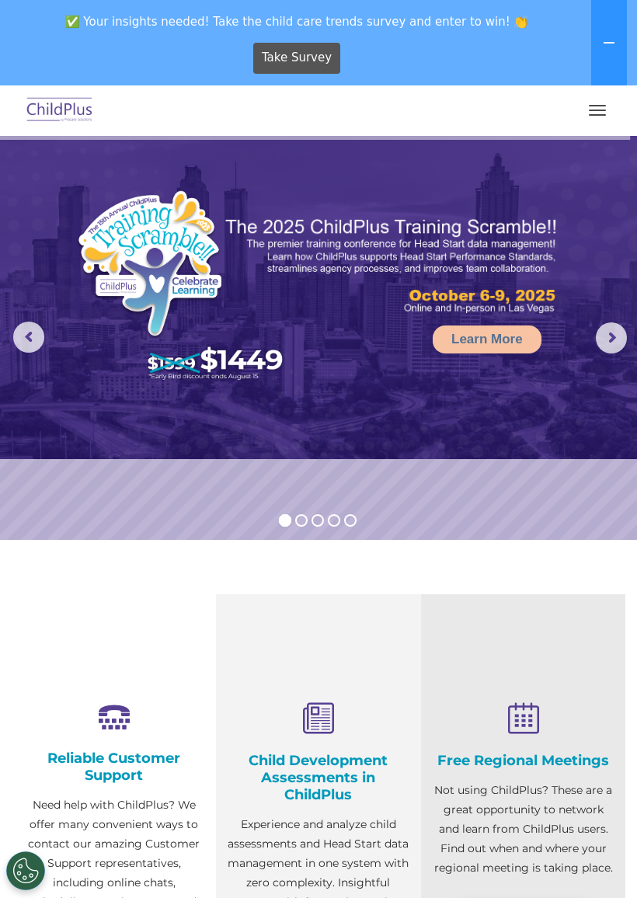
click at [600, 107] on button "button" at bounding box center [597, 110] width 33 height 25
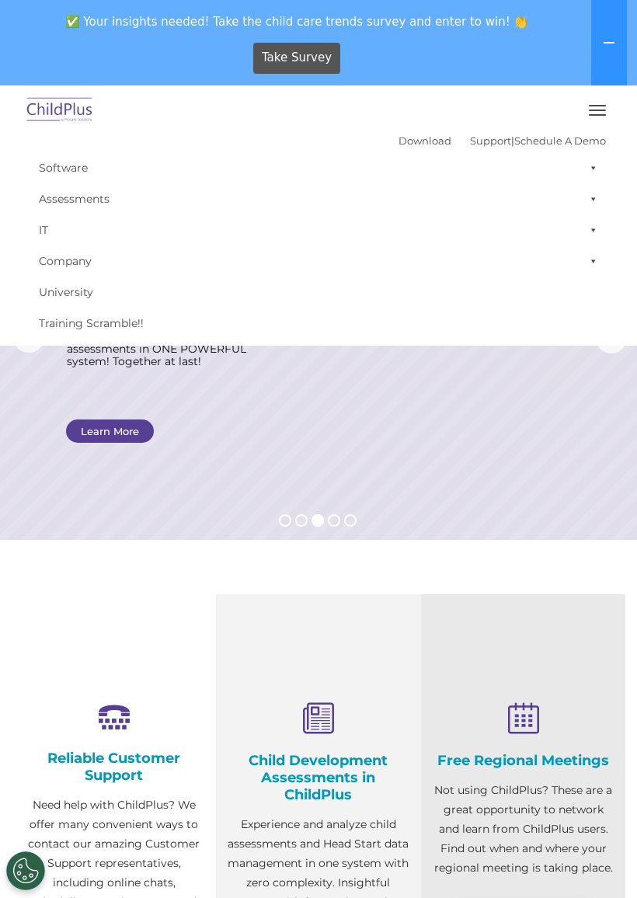
click at [82, 114] on img at bounding box center [59, 110] width 73 height 36
click at [78, 120] on img at bounding box center [59, 110] width 73 height 36
click at [82, 118] on img at bounding box center [59, 110] width 73 height 36
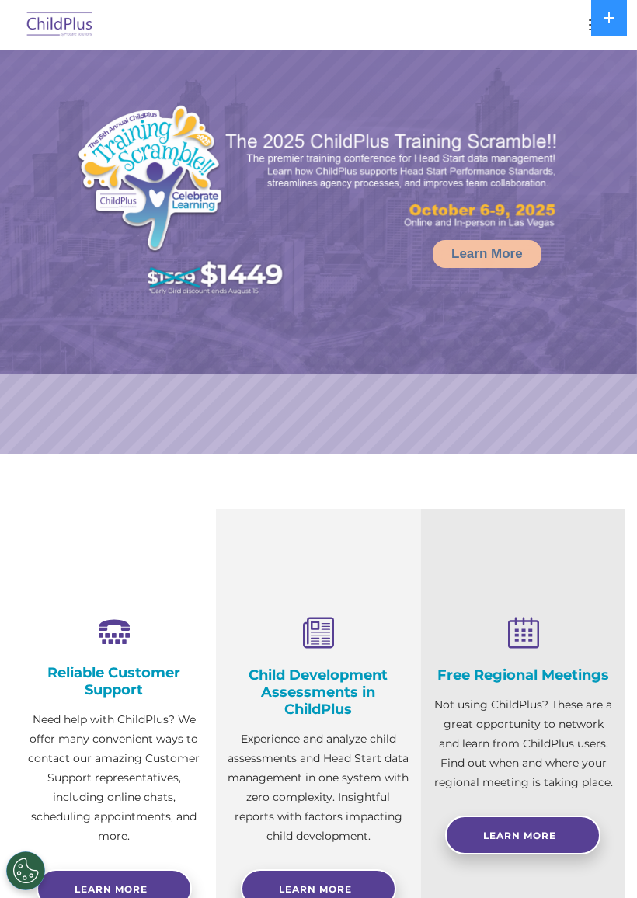
scroll to position [490, 0]
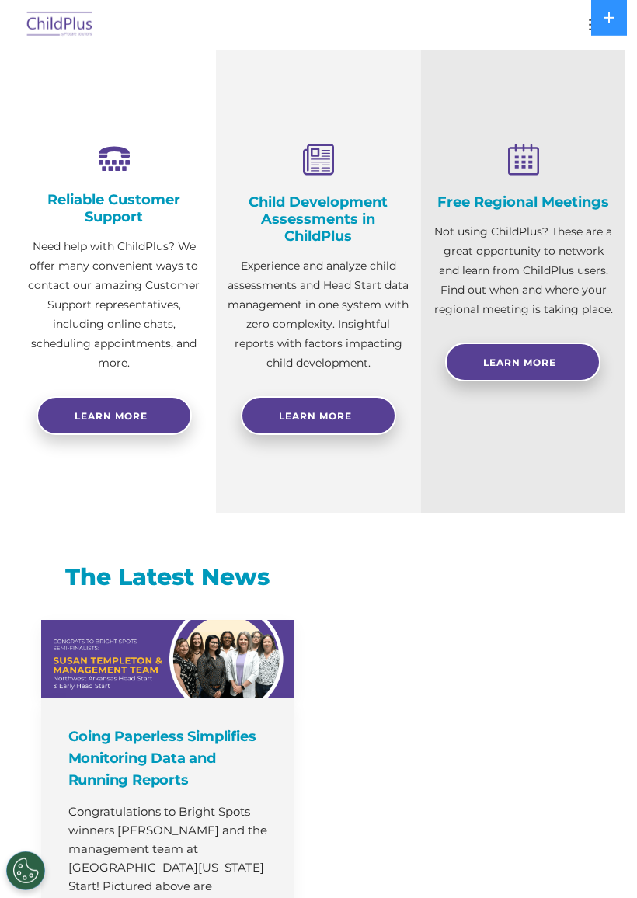
select select "MEDIUM"
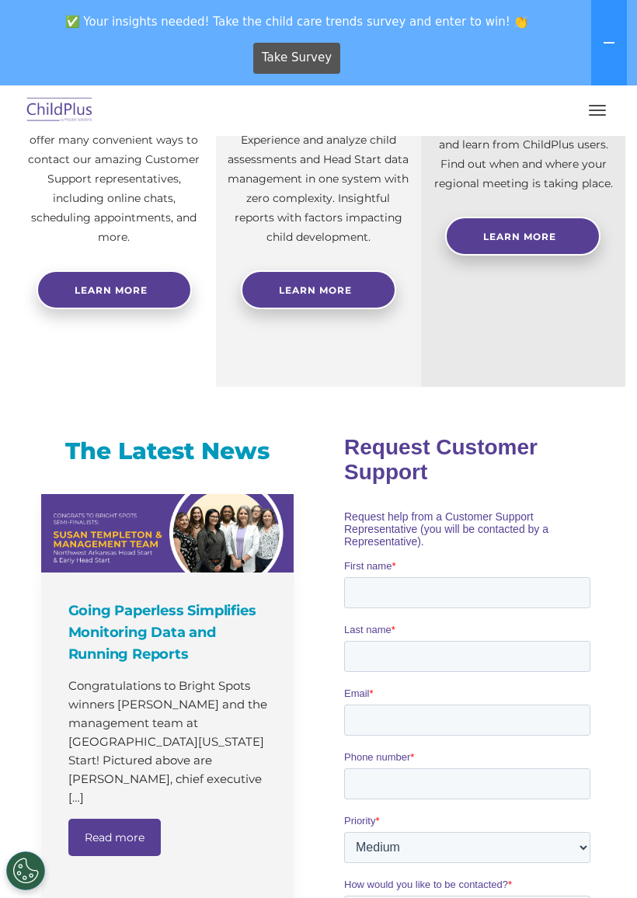
scroll to position [686, 0]
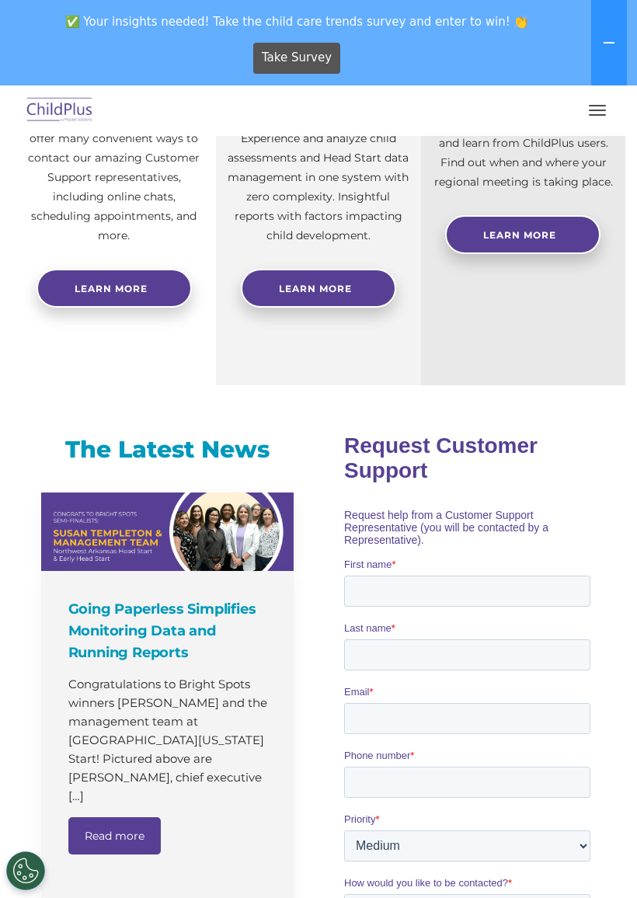
click at [595, 106] on span "button" at bounding box center [597, 106] width 17 height 2
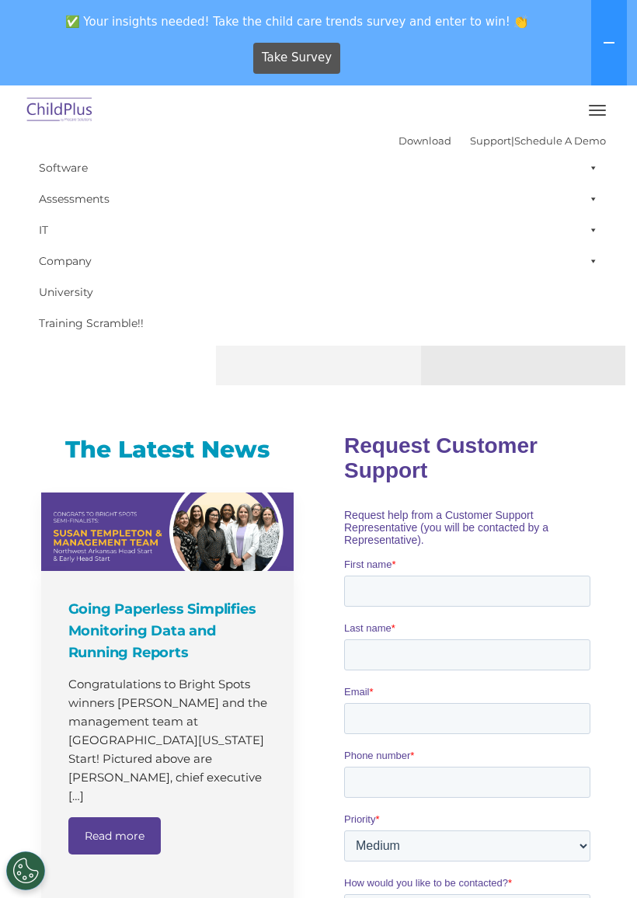
click at [402, 137] on link "Download" at bounding box center [424, 140] width 53 height 12
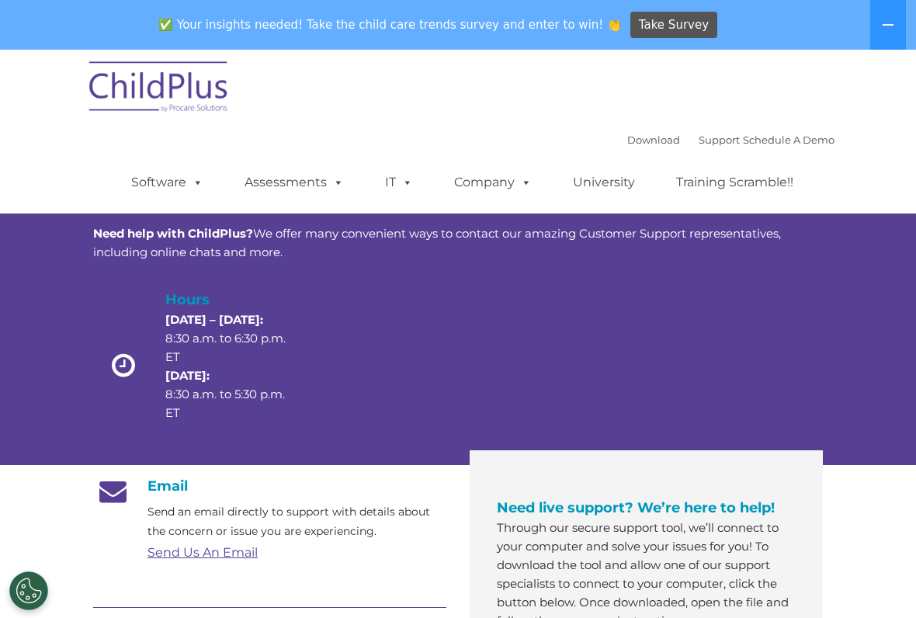
click at [152, 78] on img at bounding box center [159, 89] width 155 height 78
click at [159, 81] on img at bounding box center [159, 89] width 155 height 78
click at [162, 81] on img at bounding box center [159, 89] width 155 height 78
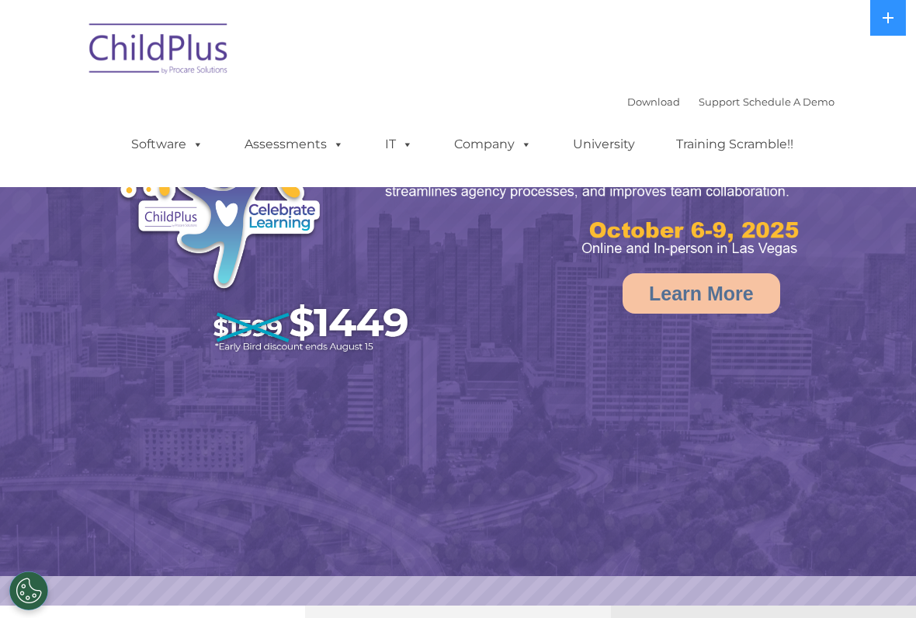
select select "MEDIUM"
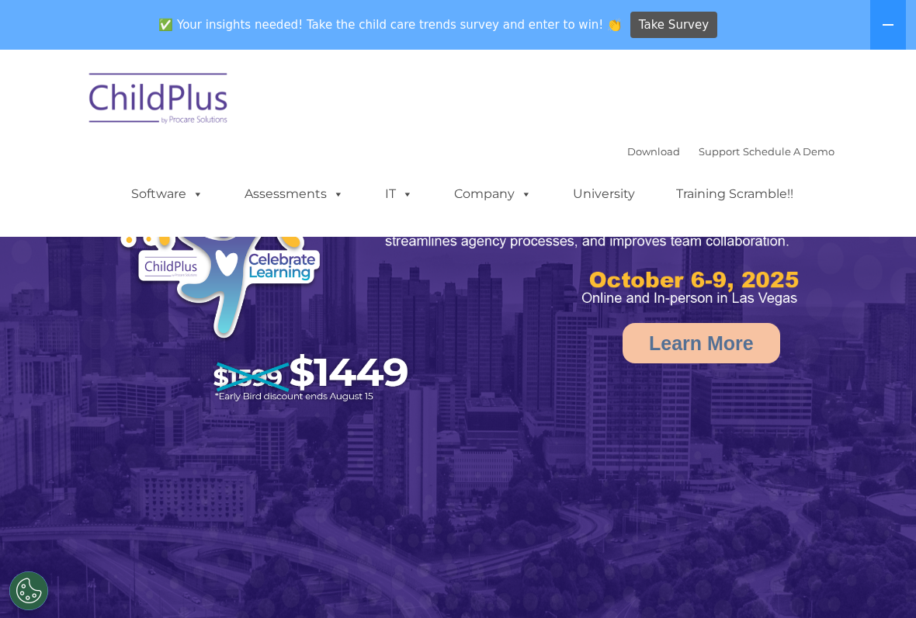
click at [141, 78] on img at bounding box center [159, 101] width 155 height 78
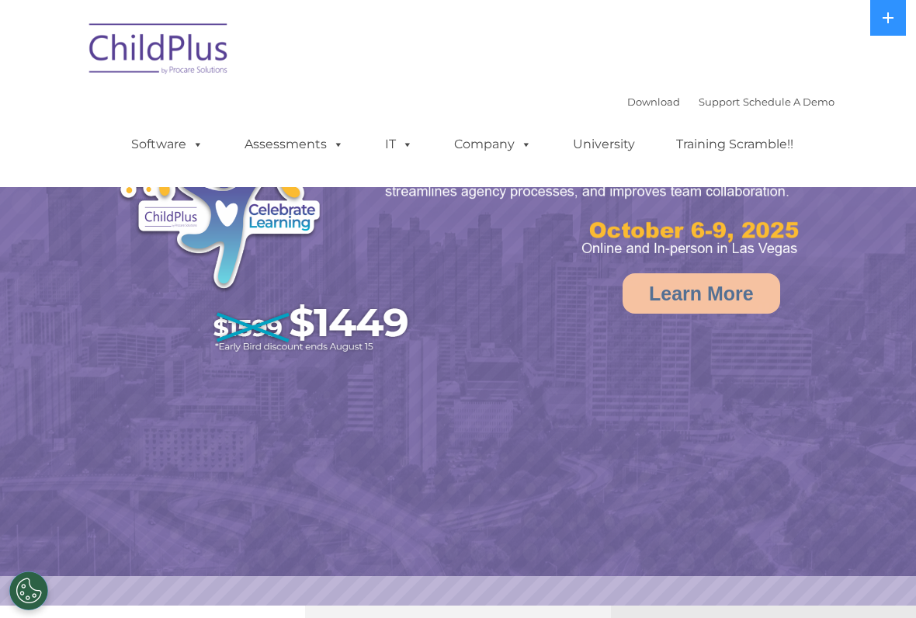
select select "MEDIUM"
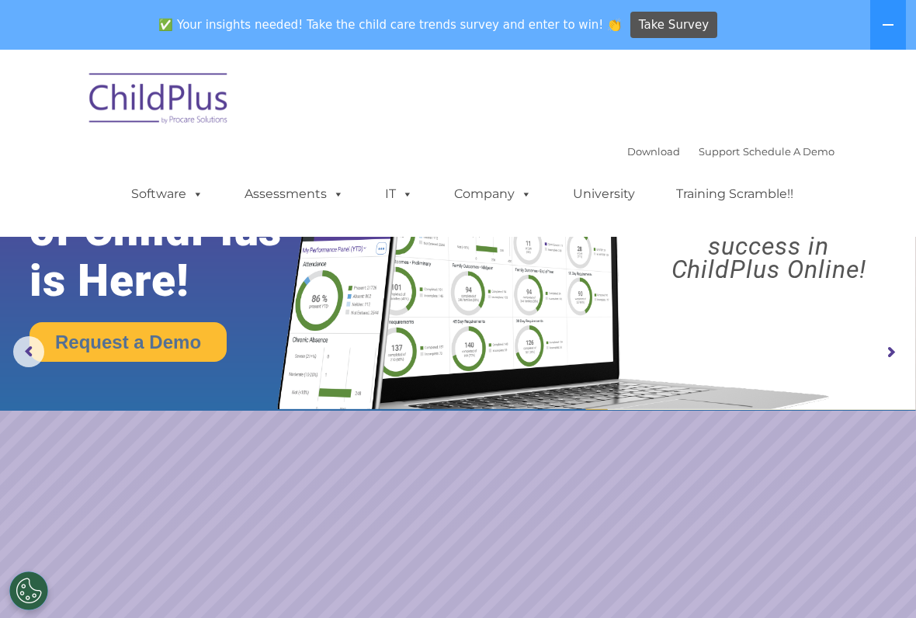
click at [518, 199] on span at bounding box center [523, 193] width 17 height 15
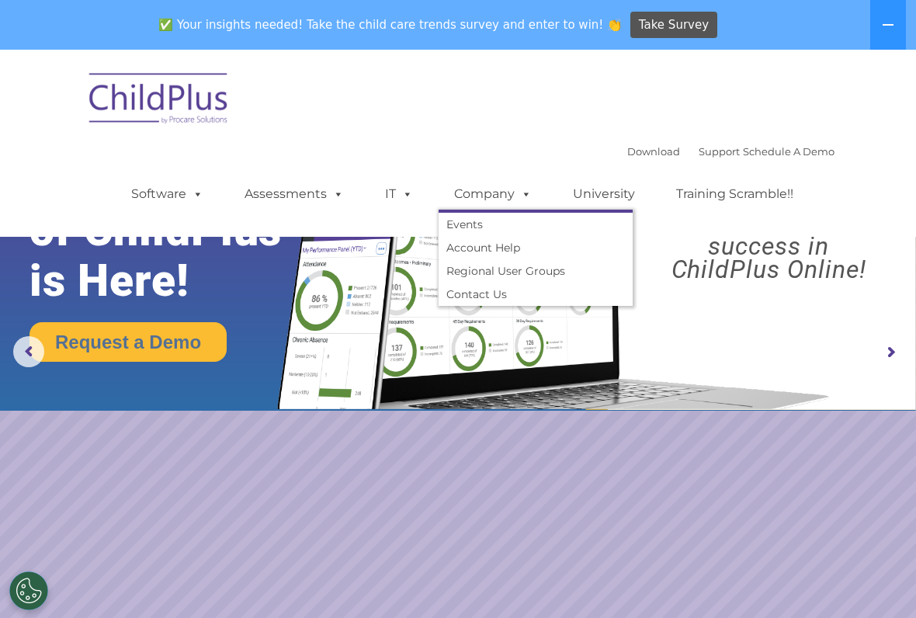
click at [405, 460] on rs-slide "Request a Demo The Future of ChildPlus is Here! Boost your productivity and str…" at bounding box center [458, 353] width 916 height 606
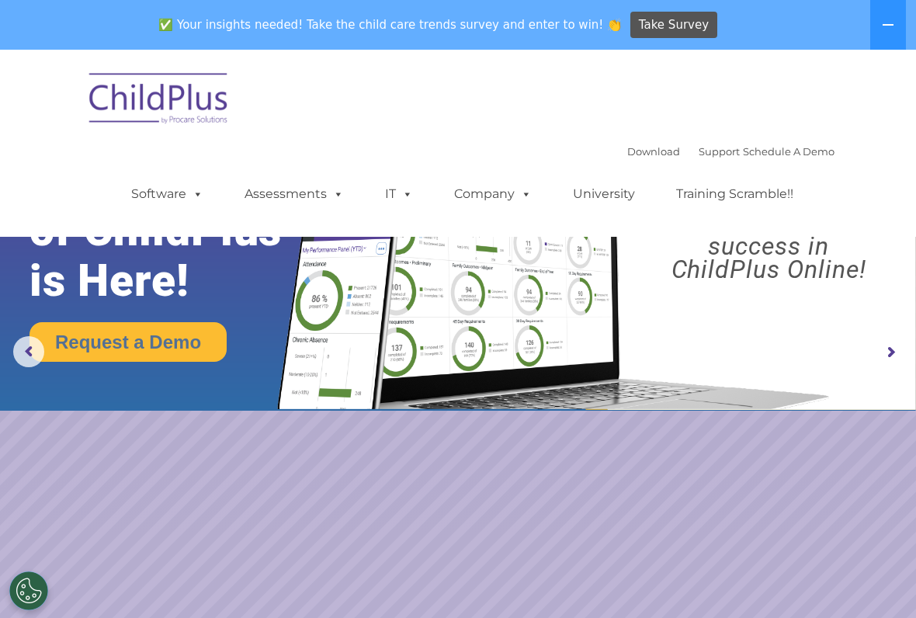
click at [611, 195] on link "University" at bounding box center [604, 194] width 93 height 31
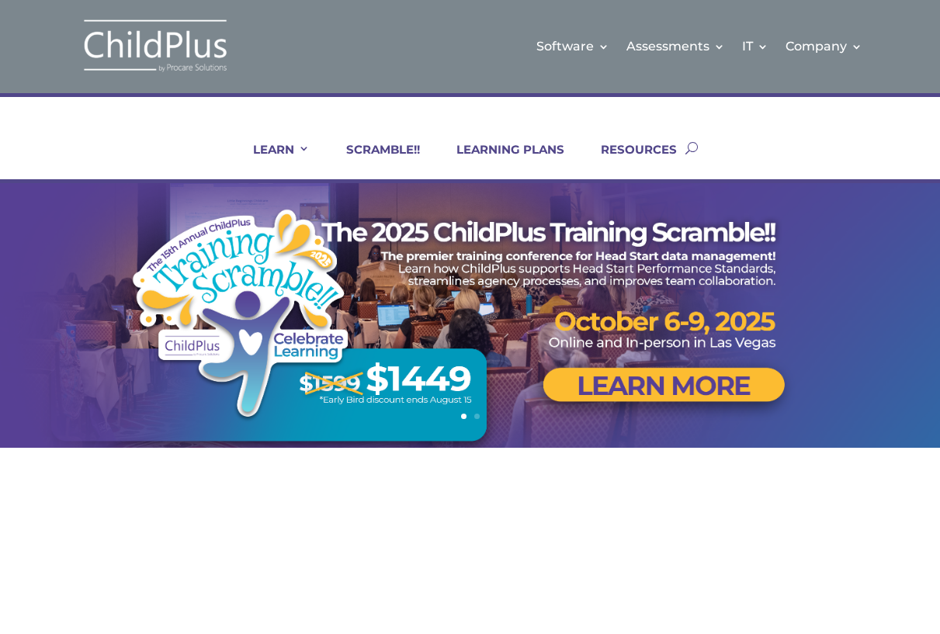
click at [857, 158] on div "LEARN IN-PERSON Consulting On-site Events Summit Scramble!! ONLINE Courses Cert…" at bounding box center [470, 147] width 846 height 63
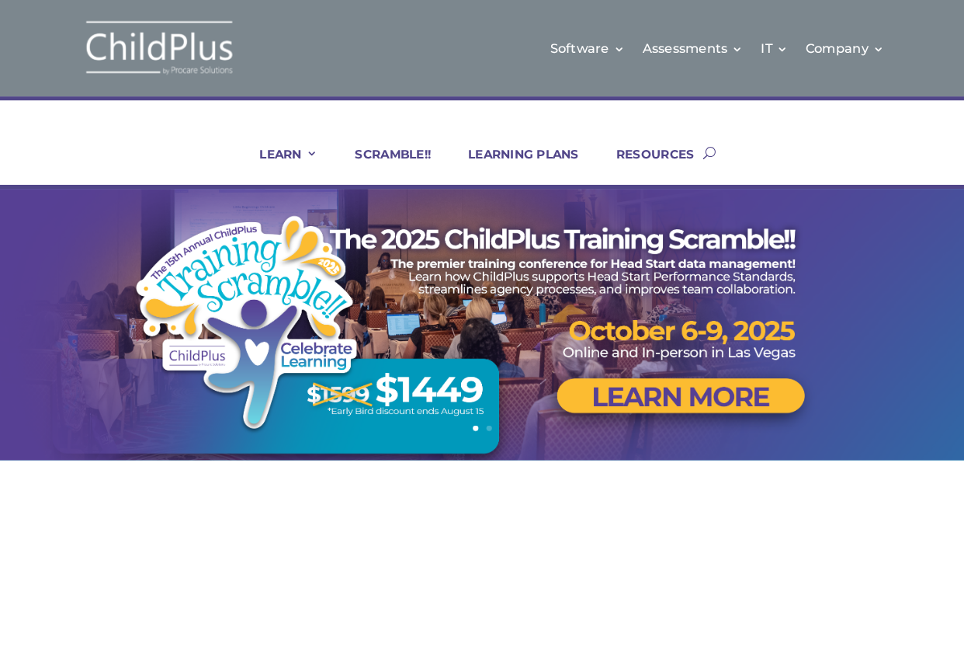
scroll to position [1, 0]
